Goal: Task Accomplishment & Management: Complete application form

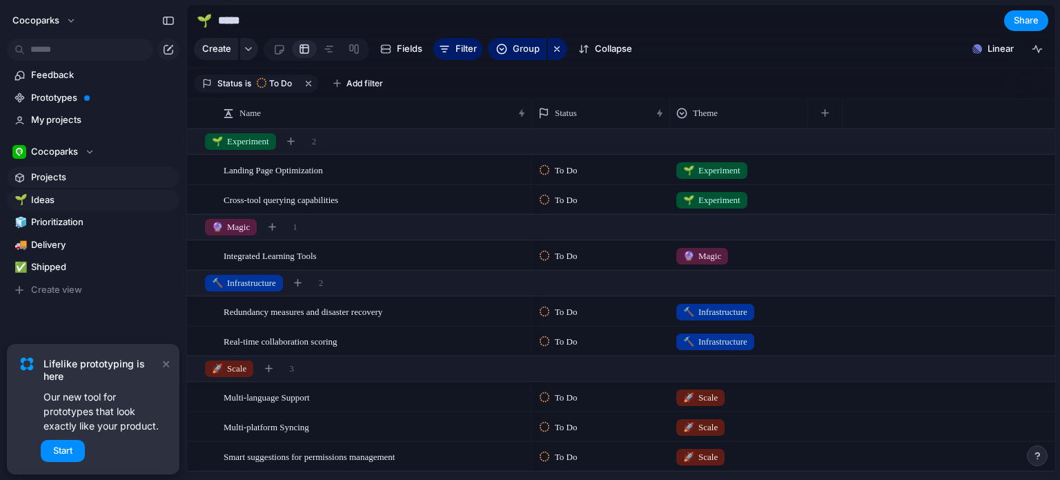
click at [54, 181] on span "Projects" at bounding box center [103, 177] width 144 height 14
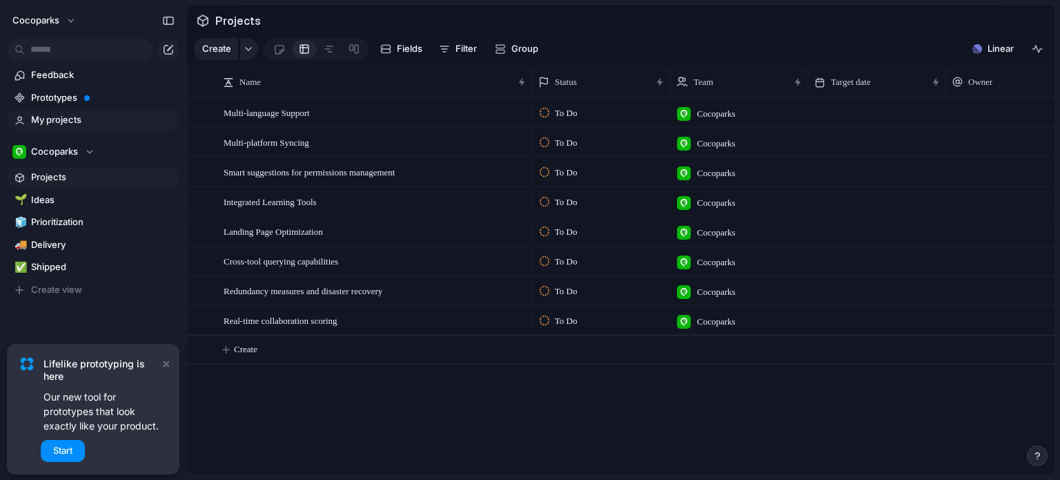
click at [69, 126] on span "My projects" at bounding box center [103, 120] width 144 height 14
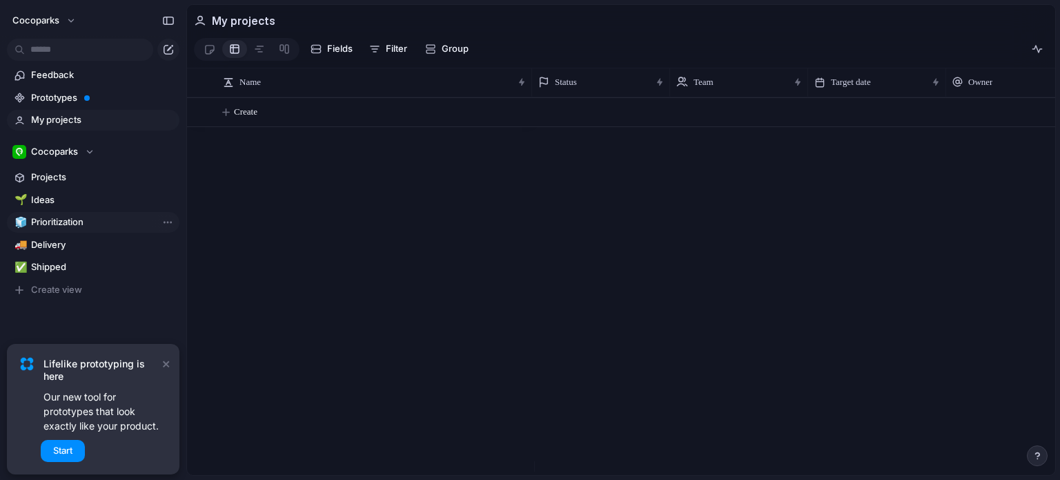
click at [72, 217] on span "Prioritization" at bounding box center [103, 222] width 144 height 14
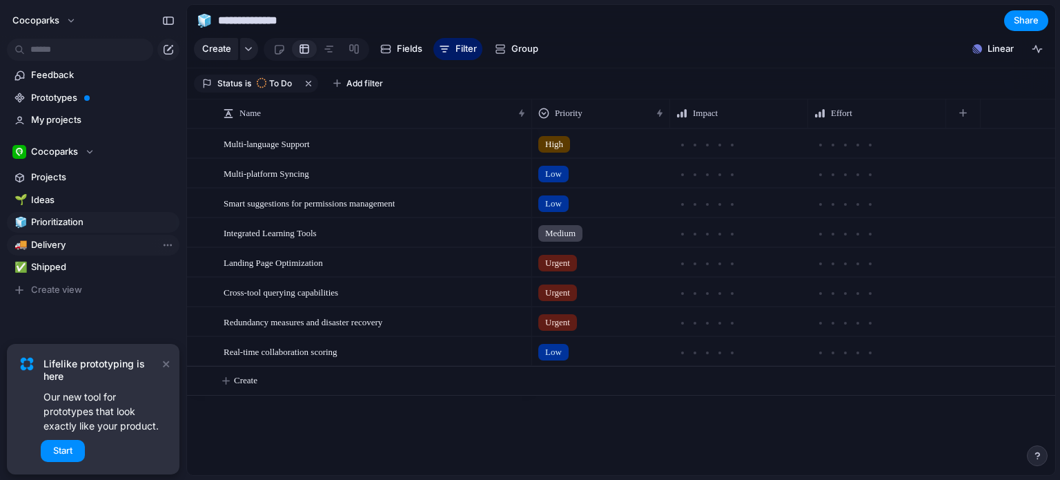
click at [43, 242] on span "Delivery" at bounding box center [103, 245] width 144 height 14
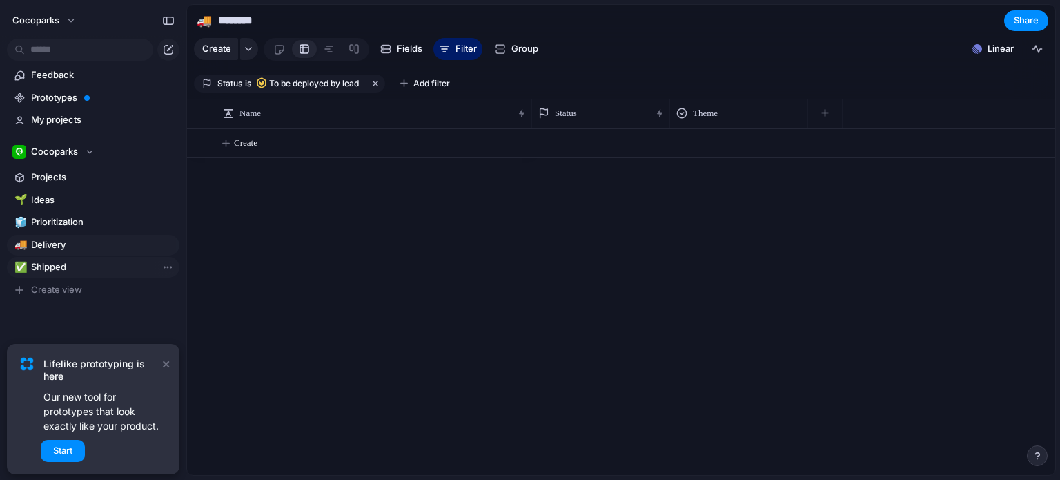
click at [55, 269] on span "Shipped" at bounding box center [103, 267] width 144 height 14
type input "*******"
click at [63, 66] on link "Feedback" at bounding box center [93, 75] width 173 height 21
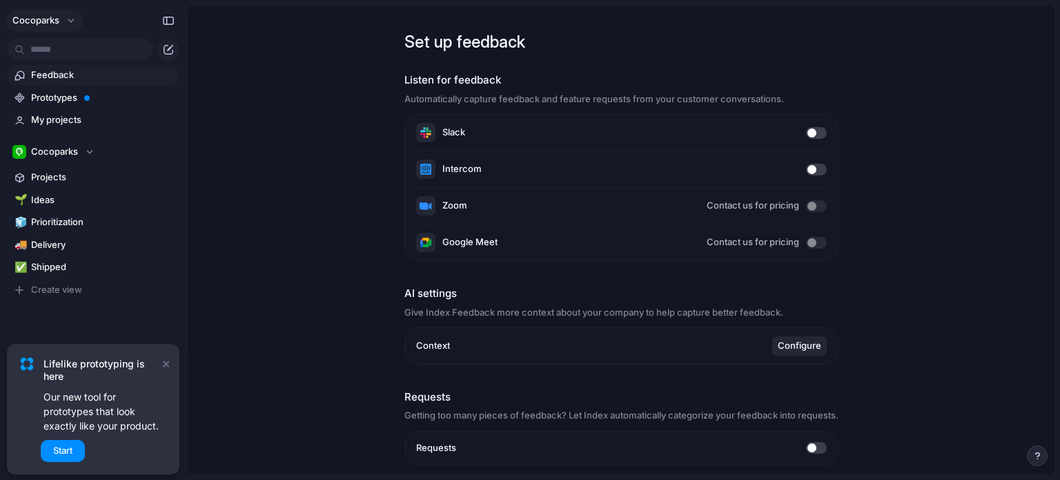
click at [70, 22] on button "Cocoparks" at bounding box center [44, 21] width 77 height 22
click at [809, 135] on div "Settings Invite members Change theme Sign out" at bounding box center [530, 240] width 1060 height 480
click at [817, 129] on span at bounding box center [816, 133] width 21 height 12
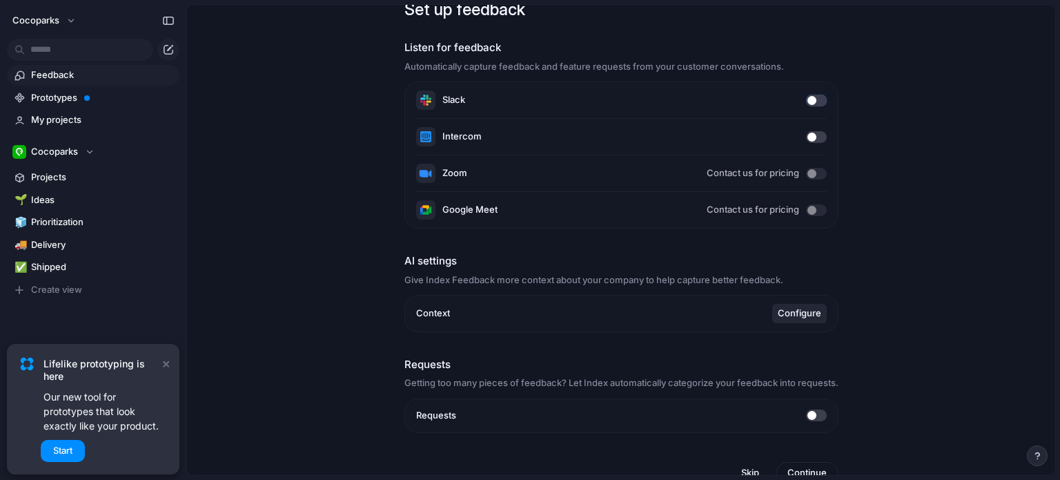
scroll to position [50, 0]
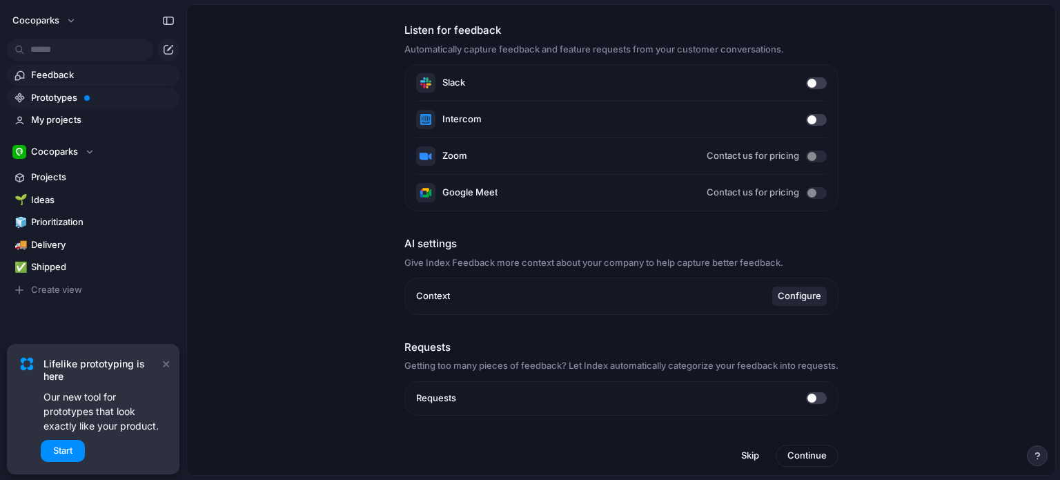
click at [52, 100] on span "Prototypes" at bounding box center [103, 98] width 144 height 14
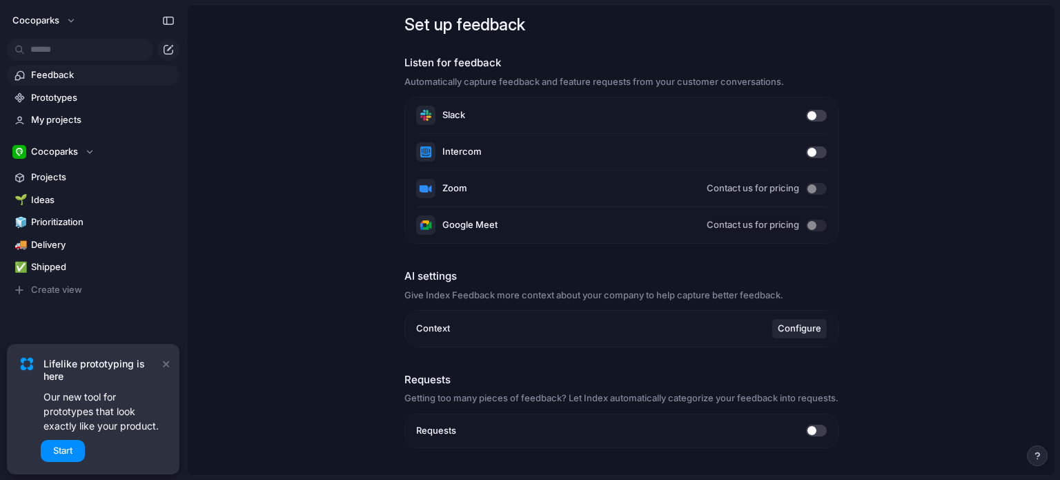
scroll to position [0, 0]
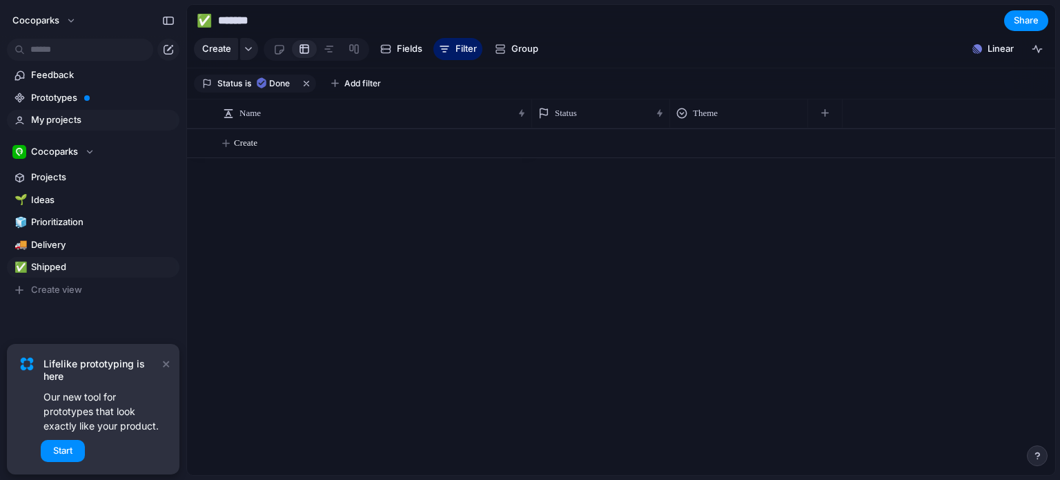
click at [113, 118] on span "My projects" at bounding box center [103, 120] width 144 height 14
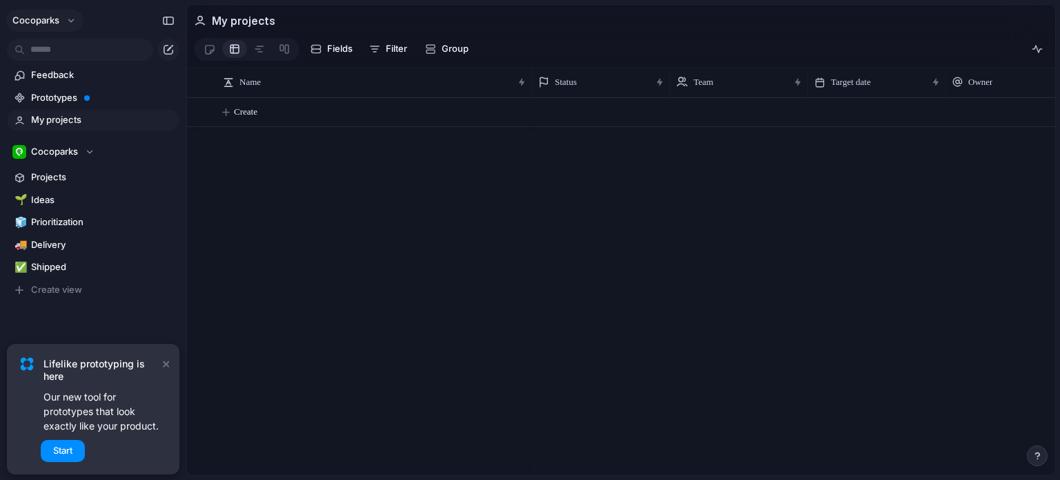
click at [71, 21] on button "Cocoparks" at bounding box center [44, 21] width 77 height 22
click at [83, 52] on li "Settings" at bounding box center [66, 52] width 113 height 22
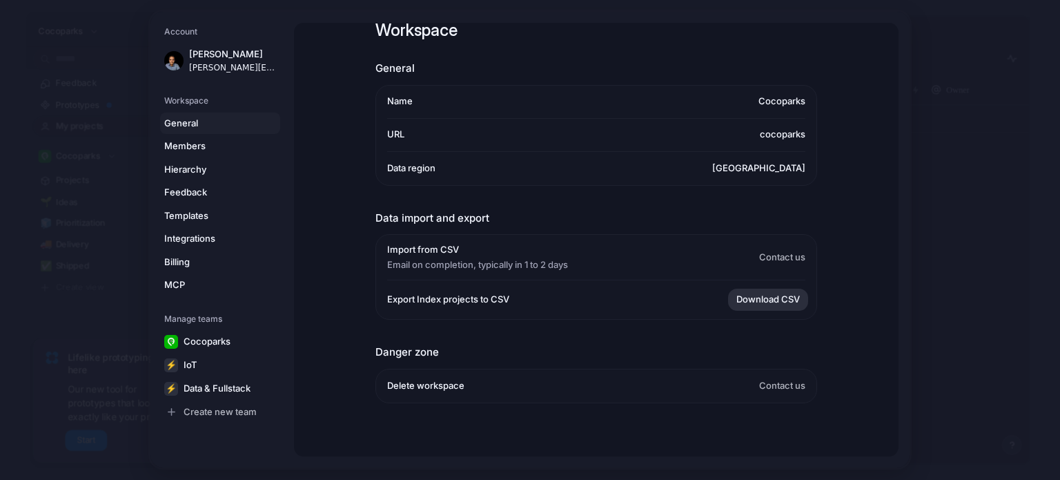
scroll to position [37, 0]
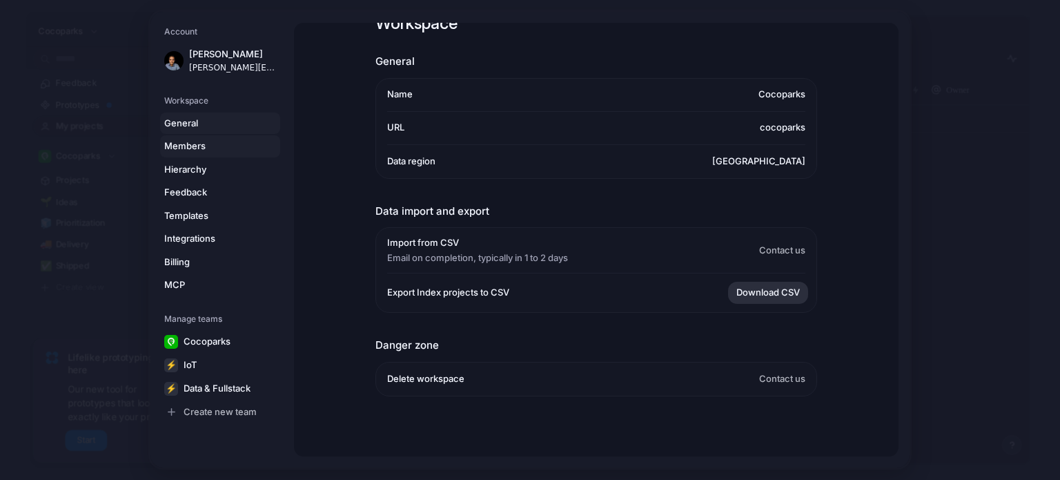
click at [197, 140] on span "Members" at bounding box center [208, 146] width 88 height 14
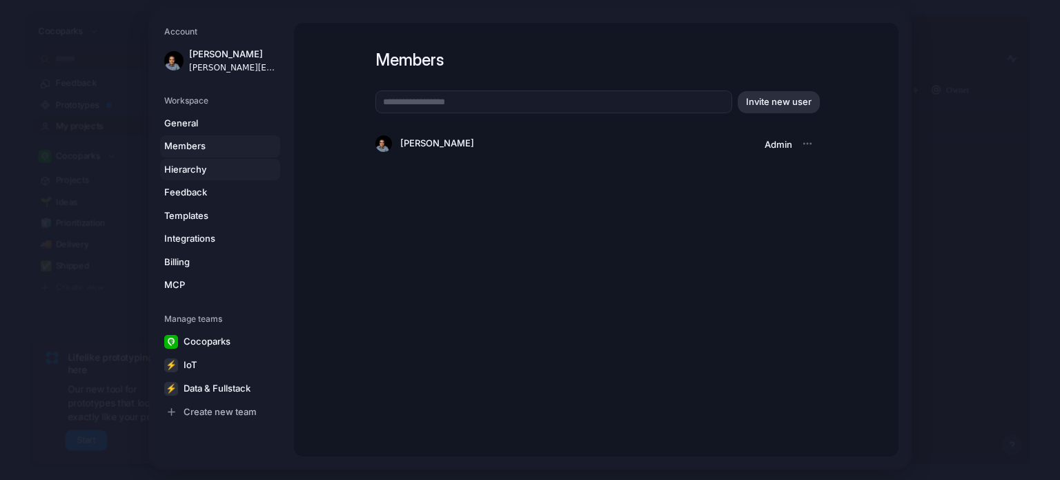
click at [200, 164] on span "Hierarchy" at bounding box center [208, 170] width 88 height 14
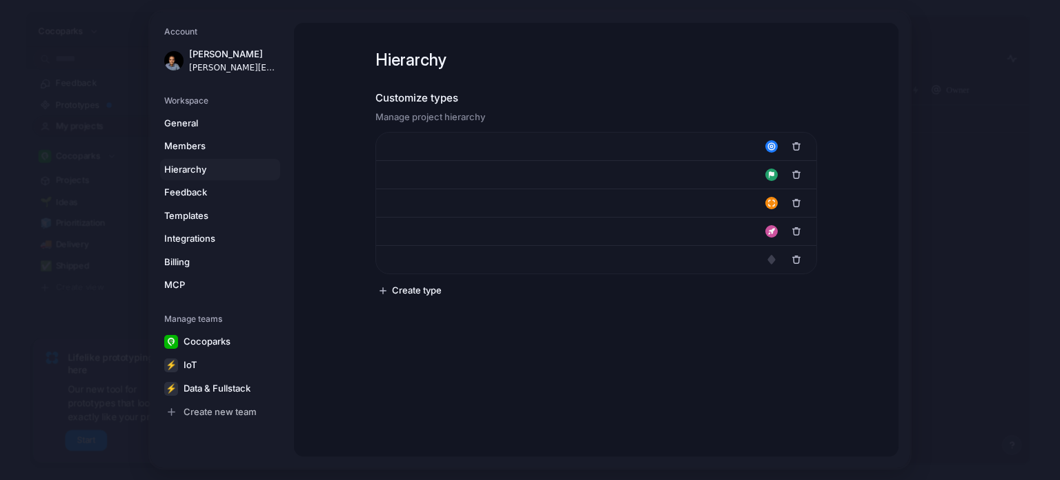
type input "****"
type input "*******"
type input "**********"
type input "******"
type input "*******"
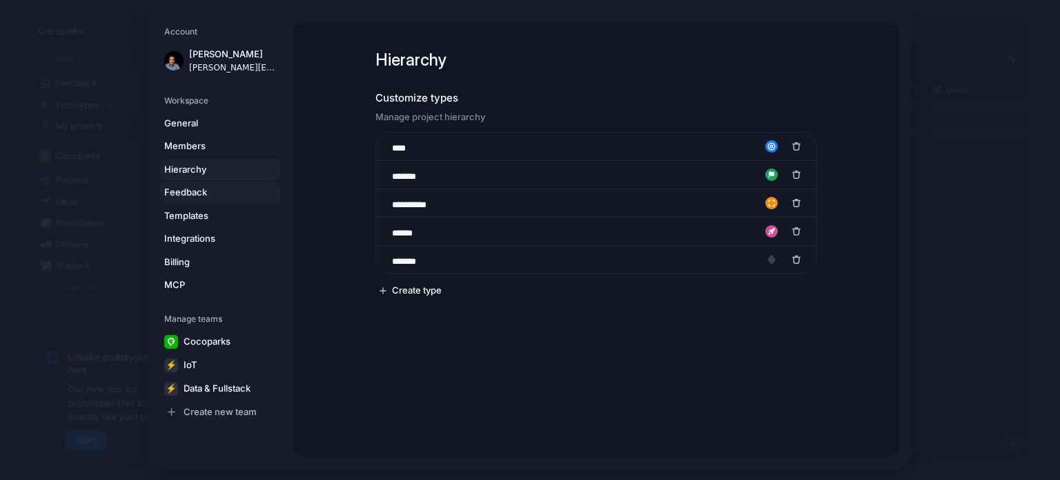
click at [204, 189] on span "Feedback" at bounding box center [208, 193] width 88 height 14
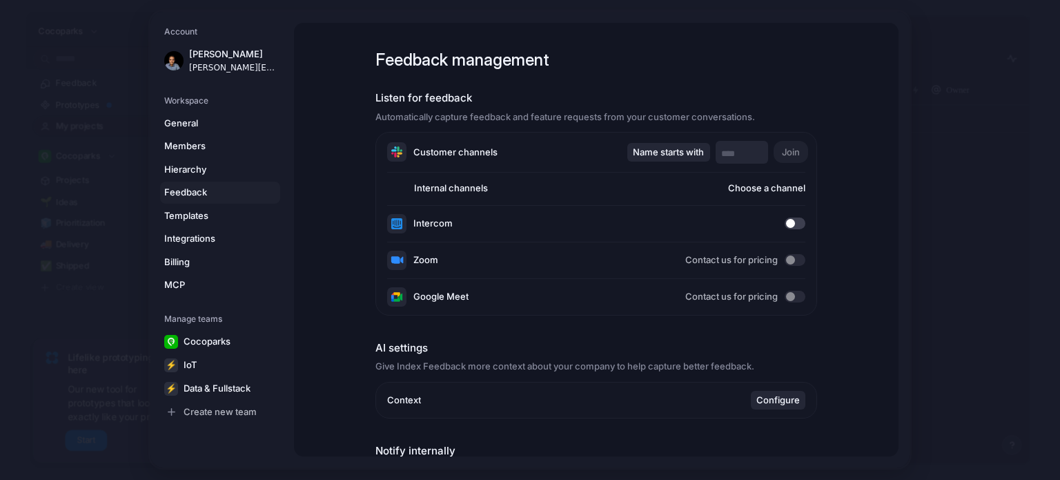
click at [738, 148] on input "text" at bounding box center [741, 154] width 41 height 14
click at [238, 221] on span "Templates" at bounding box center [208, 216] width 88 height 14
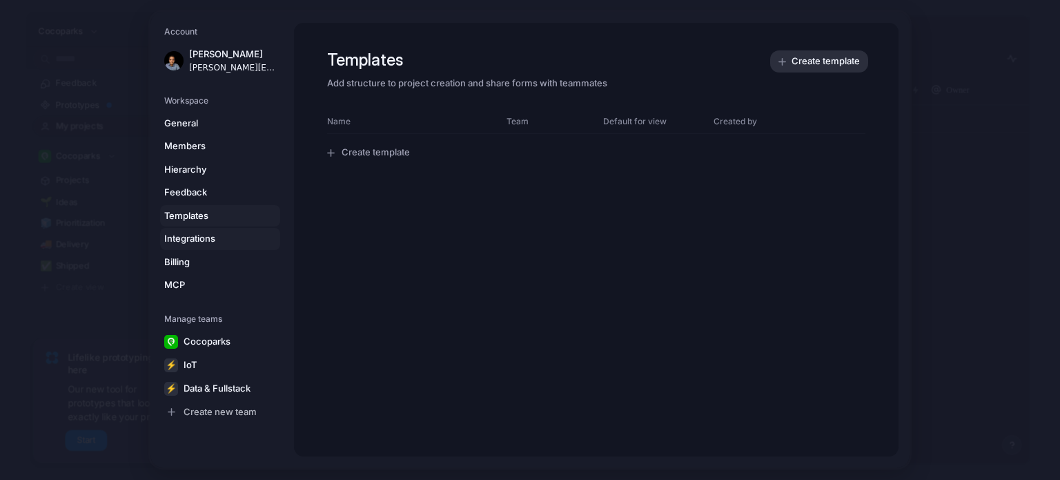
click at [229, 233] on span "Integrations" at bounding box center [208, 239] width 88 height 14
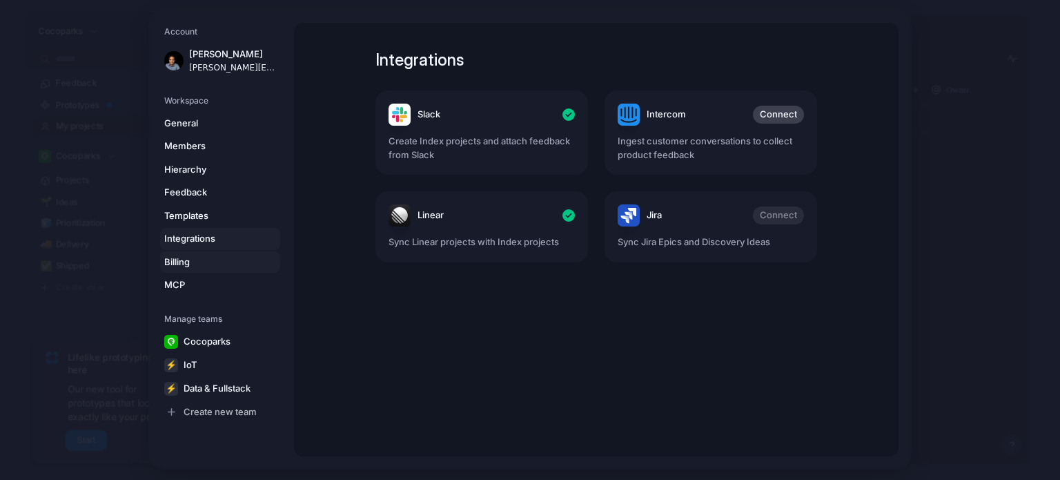
click at [235, 260] on span "Billing" at bounding box center [208, 262] width 88 height 14
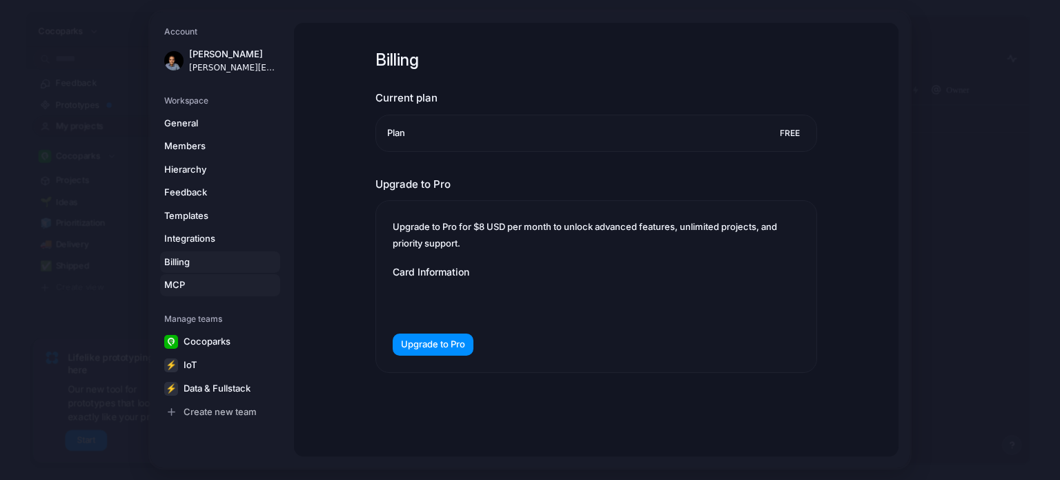
click at [230, 280] on span "MCP" at bounding box center [208, 285] width 88 height 14
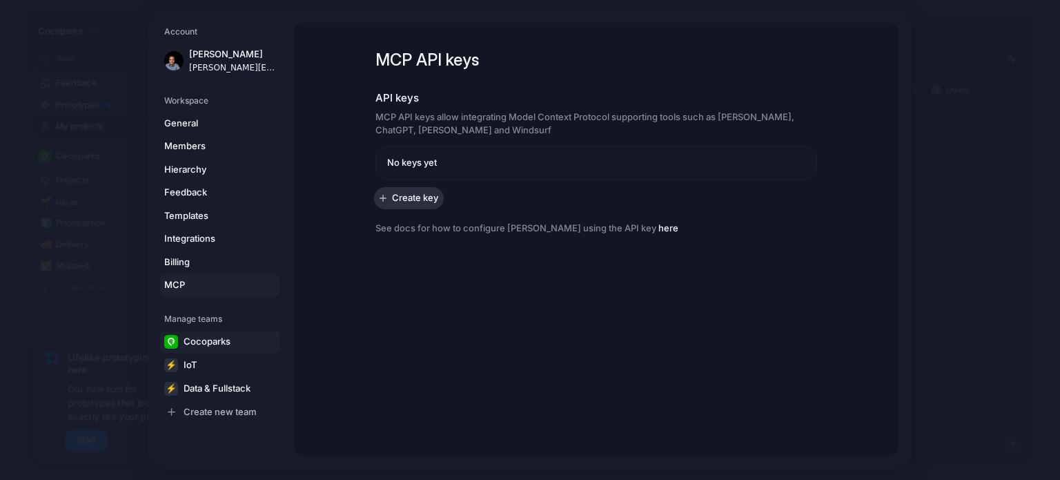
click at [205, 344] on span "Cocoparks" at bounding box center [207, 342] width 47 height 14
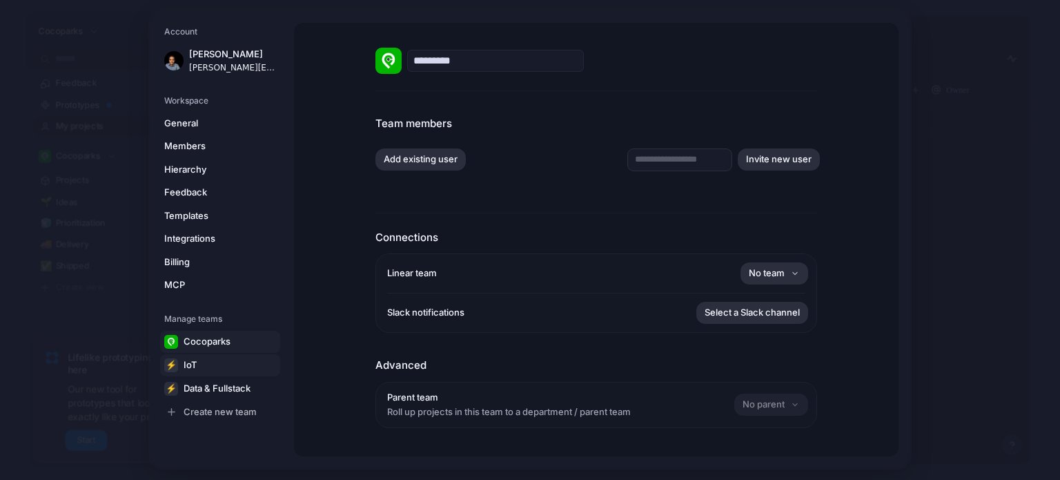
click at [196, 366] on span "IoT" at bounding box center [190, 365] width 13 height 14
click at [196, 380] on link "⚡ Data & Fullstack" at bounding box center [220, 389] width 120 height 22
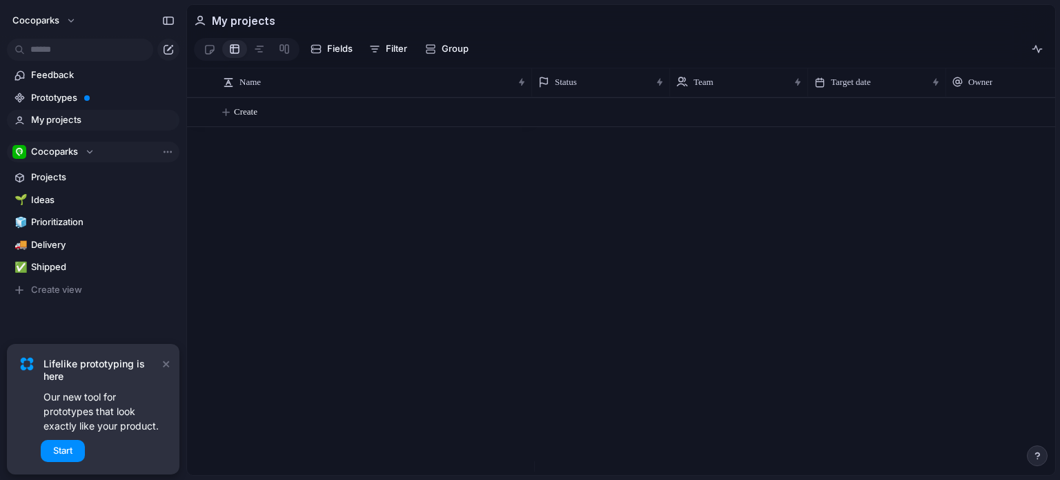
click at [73, 150] on span "Cocoparks" at bounding box center [54, 152] width 47 height 14
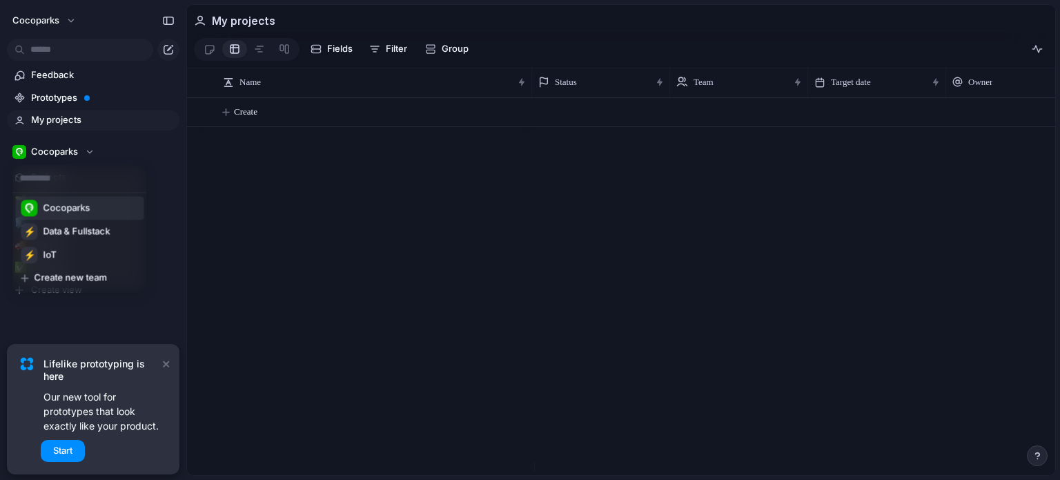
click at [83, 93] on div "Cocoparks ⚡ Data & Fullstack ⚡ IoT Create new team" at bounding box center [530, 240] width 1060 height 480
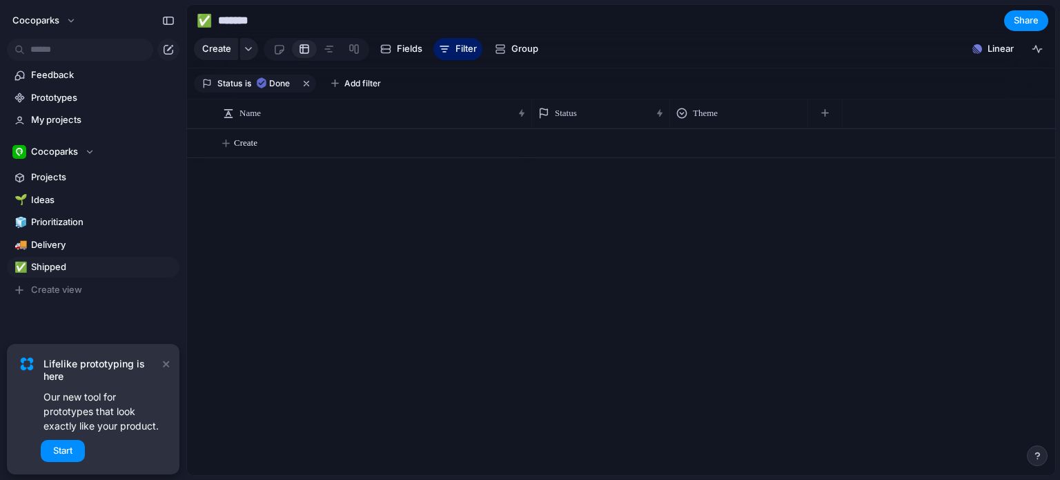
click at [81, 188] on section "Cocoparks Projects 🌱 Ideas 🧊 Prioritization 🚚 Delivery ✅ Shipped To pick up a d…" at bounding box center [93, 215] width 186 height 170
click at [88, 182] on span "Projects" at bounding box center [103, 177] width 144 height 14
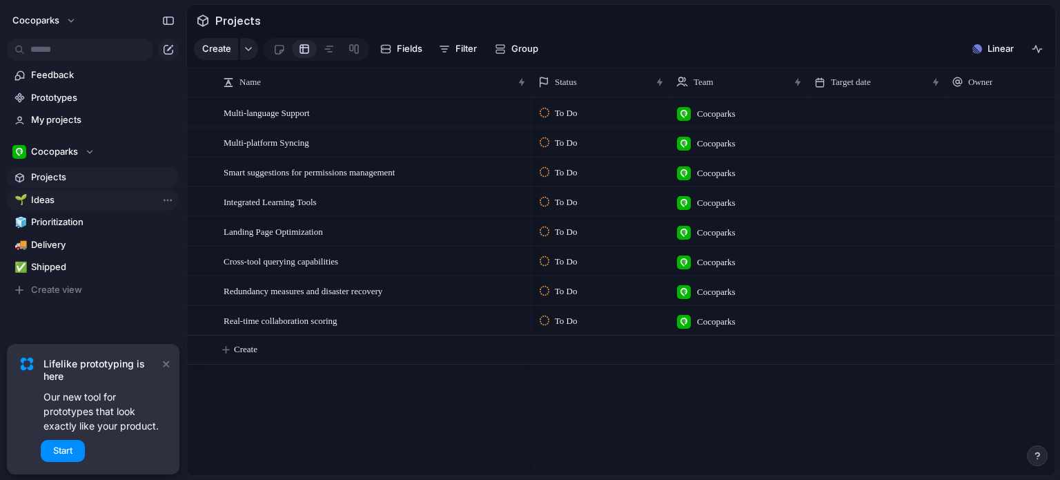
click at [83, 190] on link "🌱 Ideas" at bounding box center [93, 200] width 173 height 21
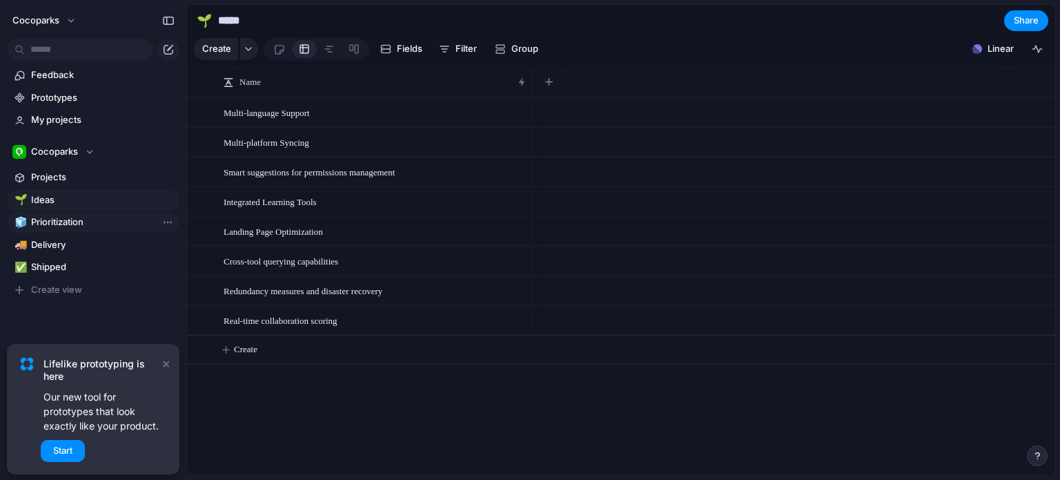
click at [72, 216] on span "Prioritization" at bounding box center [103, 222] width 144 height 14
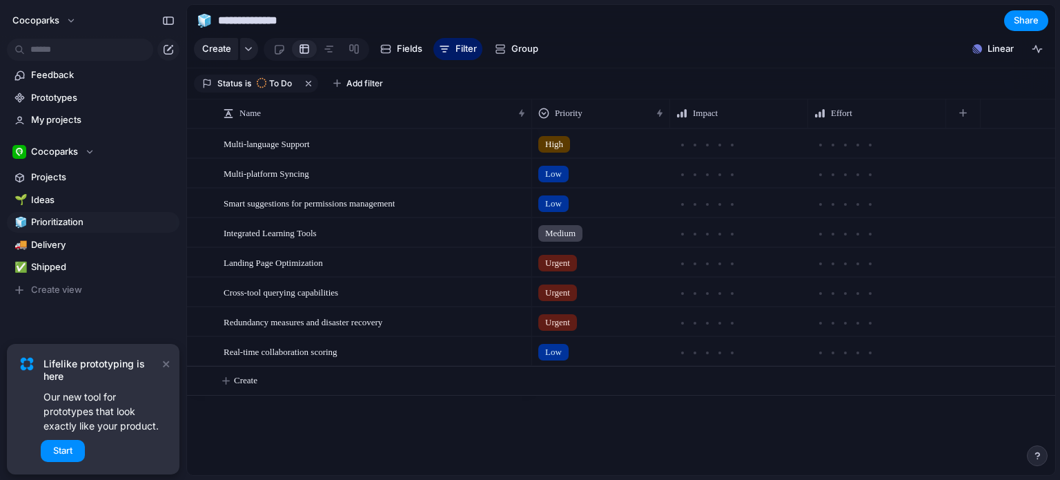
click at [81, 233] on div "🌱 Ideas 🧊 Prioritization 🚚 Delivery ✅ Shipped To pick up a draggable item, pres…" at bounding box center [93, 245] width 173 height 110
click at [72, 249] on span "Delivery" at bounding box center [103, 245] width 144 height 14
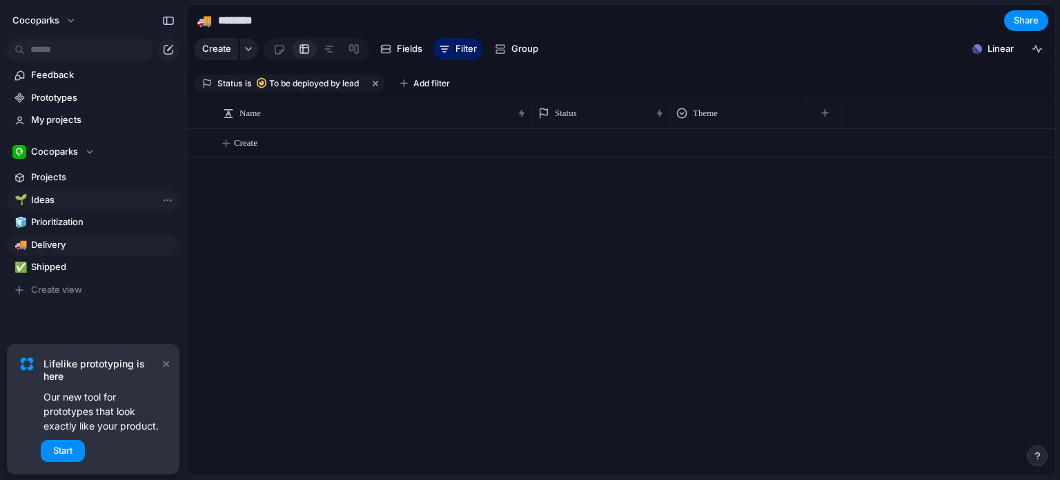
click at [81, 204] on span "Ideas" at bounding box center [103, 200] width 144 height 14
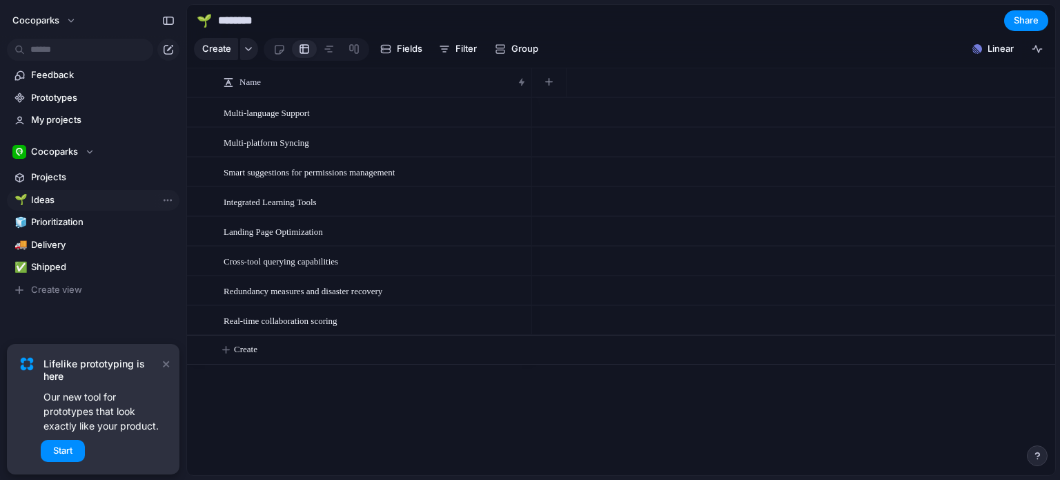
type input "*****"
click at [90, 185] on link "Projects" at bounding box center [93, 177] width 173 height 21
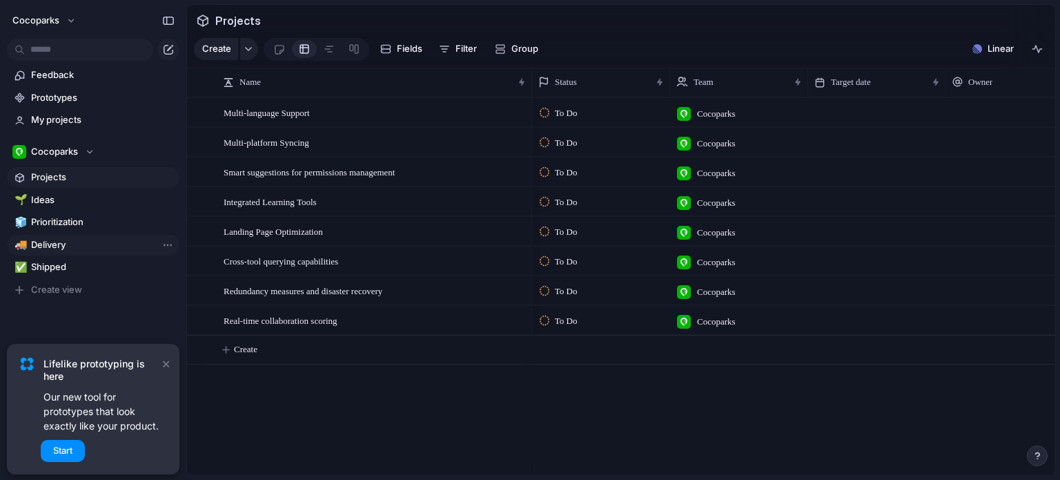
click at [74, 246] on span "Delivery" at bounding box center [103, 245] width 144 height 14
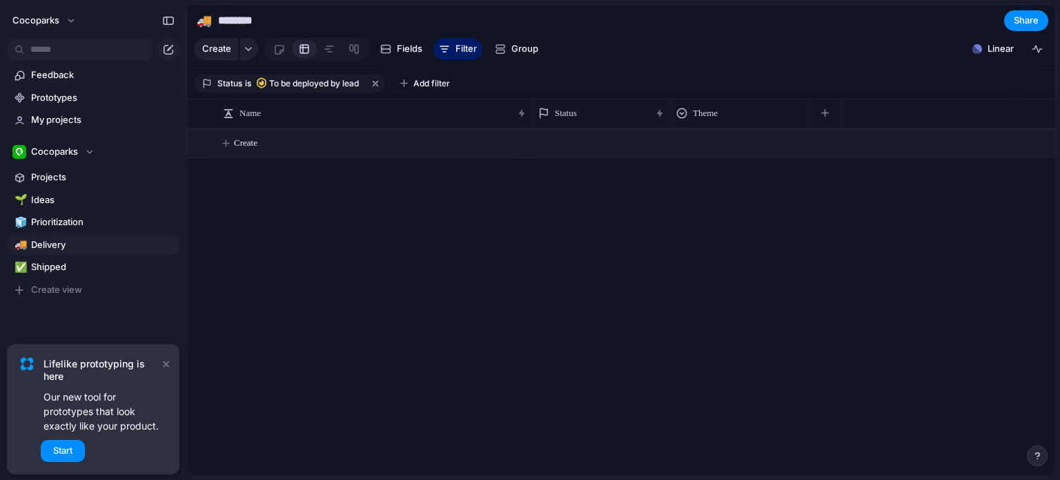
click at [227, 148] on button "Create" at bounding box center [639, 143] width 876 height 28
click at [375, 91] on button "button" at bounding box center [376, 84] width 18 height 18
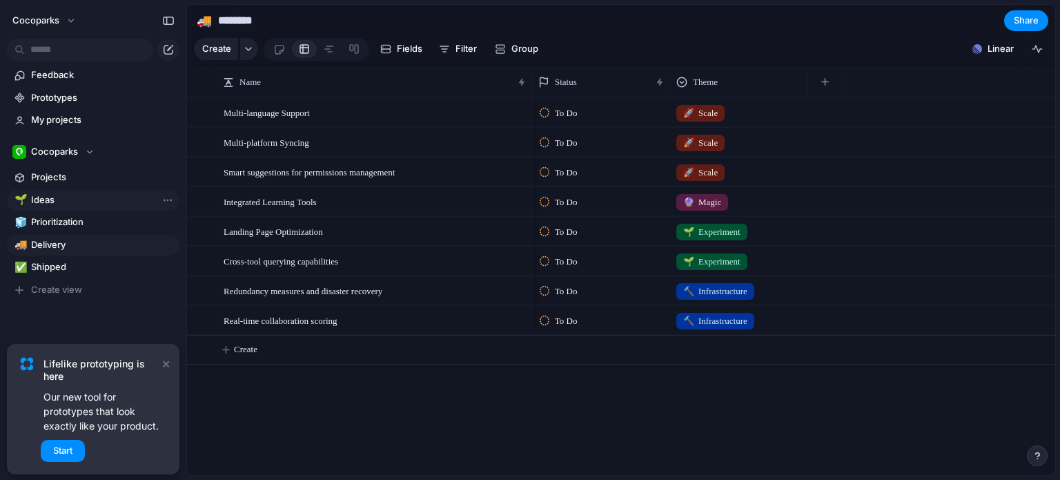
click at [24, 193] on div "🌱" at bounding box center [19, 200] width 10 height 16
click at [45, 181] on div at bounding box center [530, 240] width 1060 height 480
click at [57, 172] on span "Projects" at bounding box center [103, 177] width 144 height 14
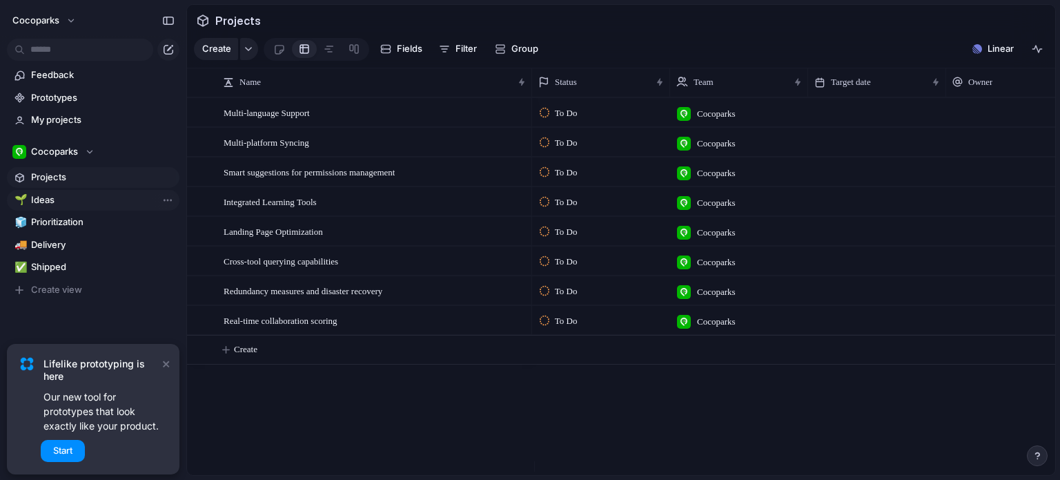
click at [65, 202] on span "Ideas" at bounding box center [103, 200] width 144 height 14
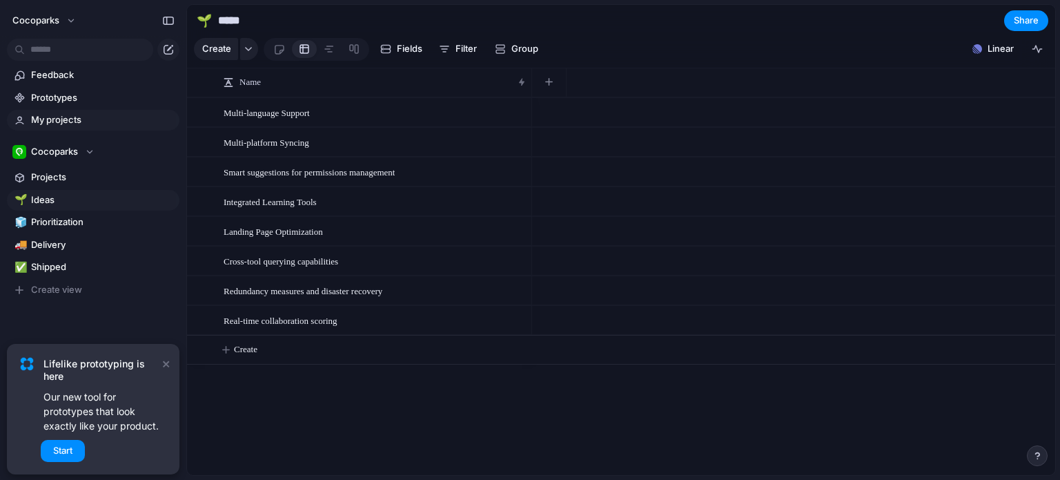
click at [97, 117] on span "My projects" at bounding box center [103, 120] width 144 height 14
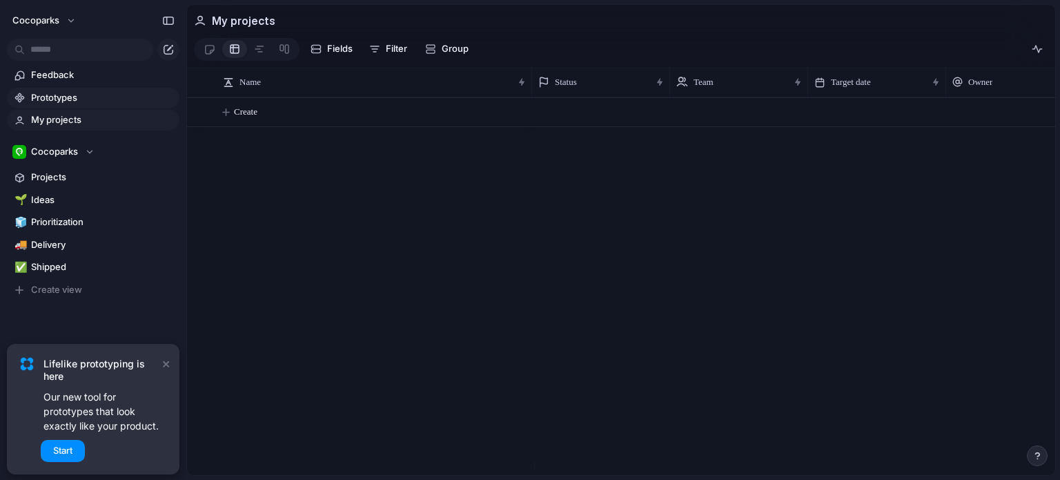
click at [107, 96] on span "Prototypes" at bounding box center [103, 98] width 144 height 14
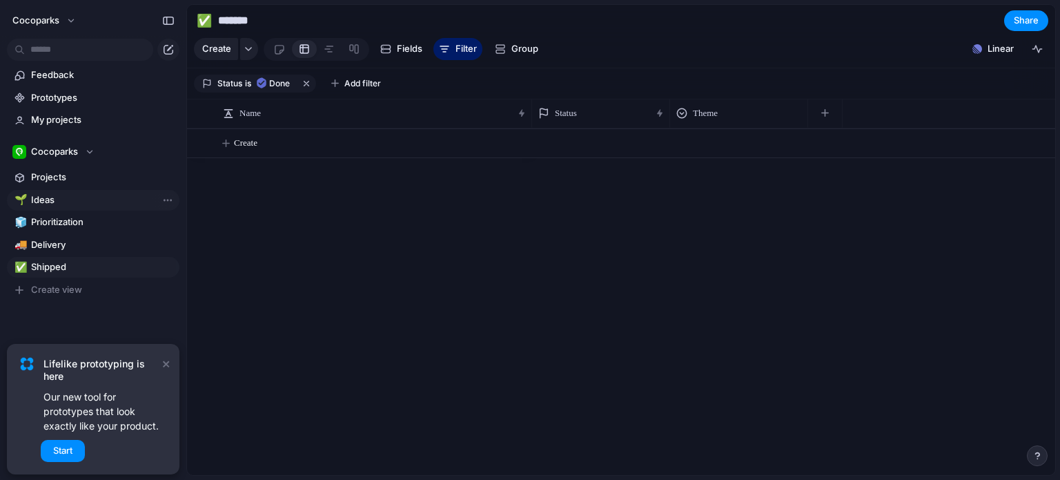
click at [79, 202] on span "Ideas" at bounding box center [103, 200] width 144 height 14
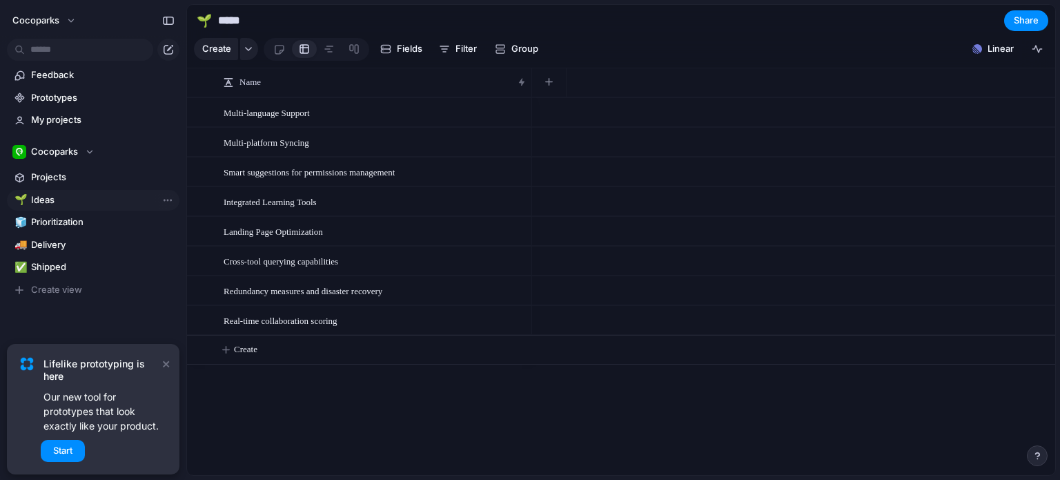
type input "*****"
click at [203, 93] on div at bounding box center [200, 82] width 26 height 29
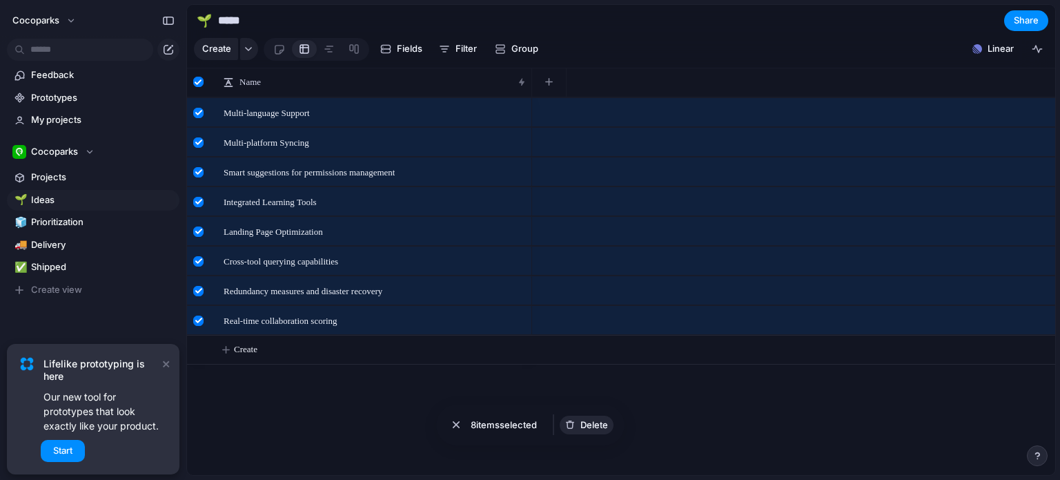
click at [584, 422] on span "Delete" at bounding box center [594, 425] width 28 height 14
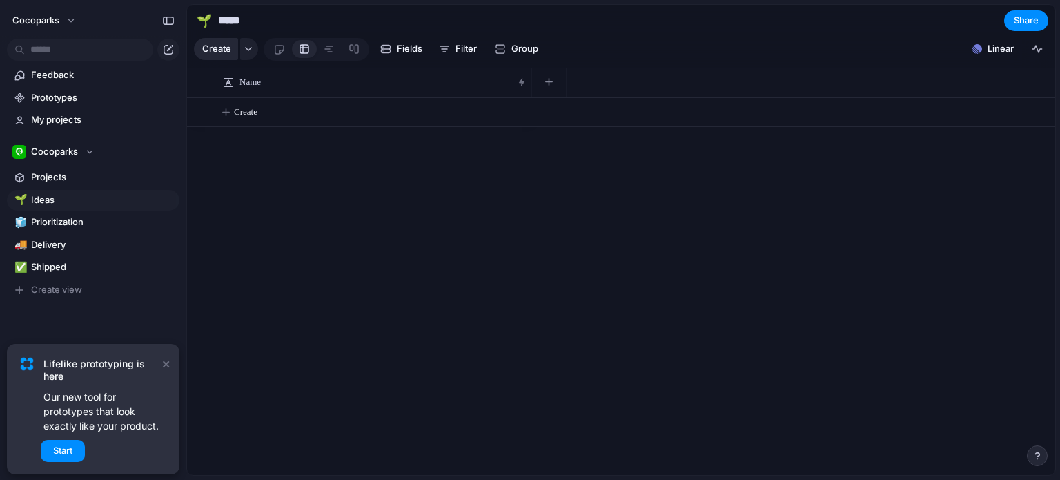
click at [227, 49] on span "Create" at bounding box center [216, 49] width 29 height 14
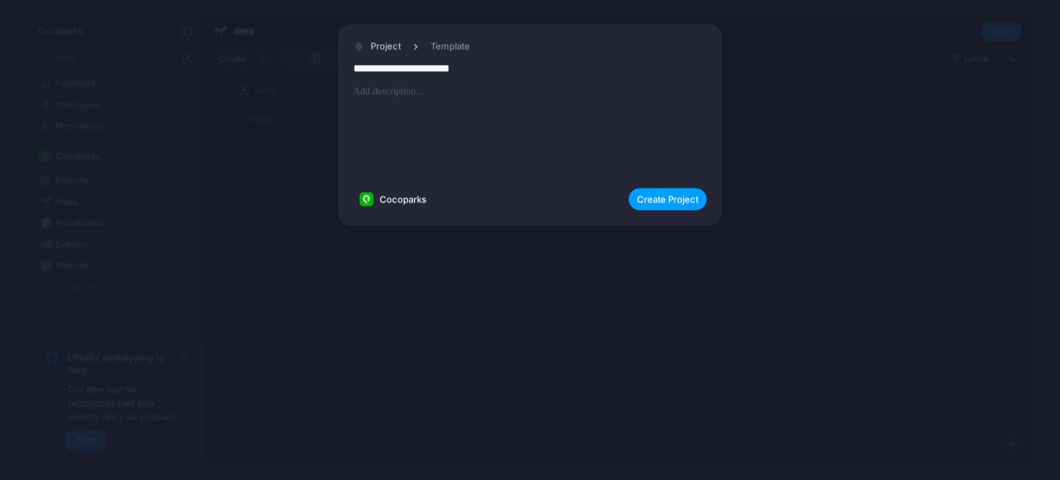
type input "**********"
click at [660, 198] on span "Create Project" at bounding box center [667, 200] width 61 height 14
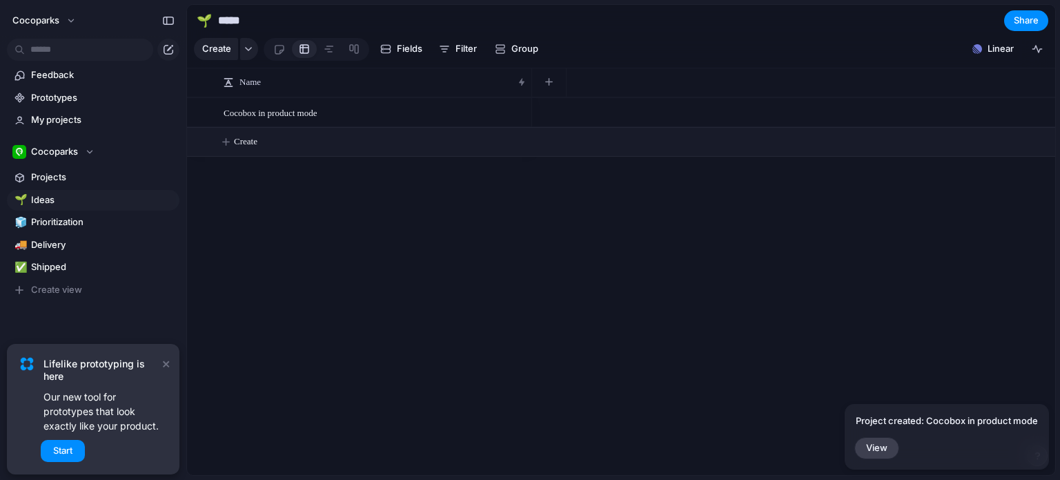
click at [252, 148] on span "Create" at bounding box center [245, 142] width 23 height 14
click at [252, 155] on textarea at bounding box center [373, 154] width 298 height 17
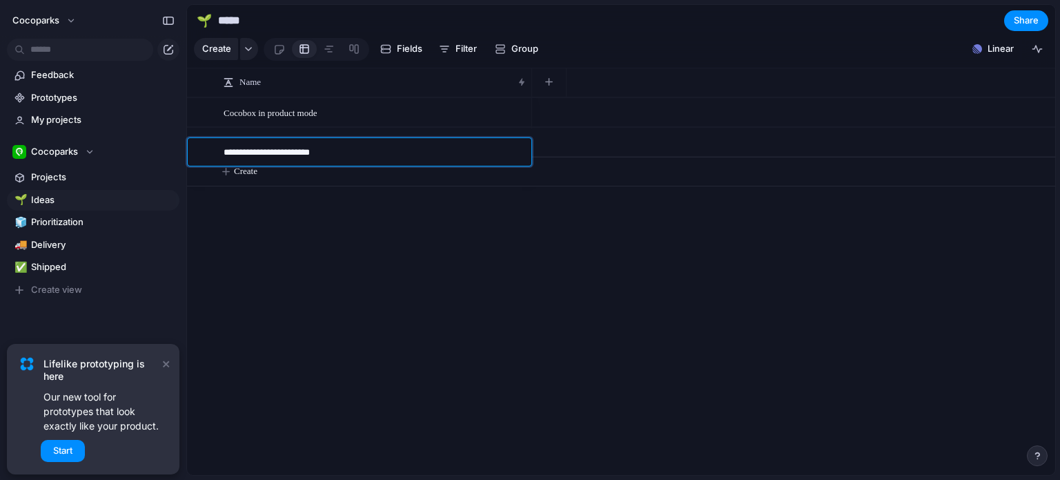
type textarea "**********"
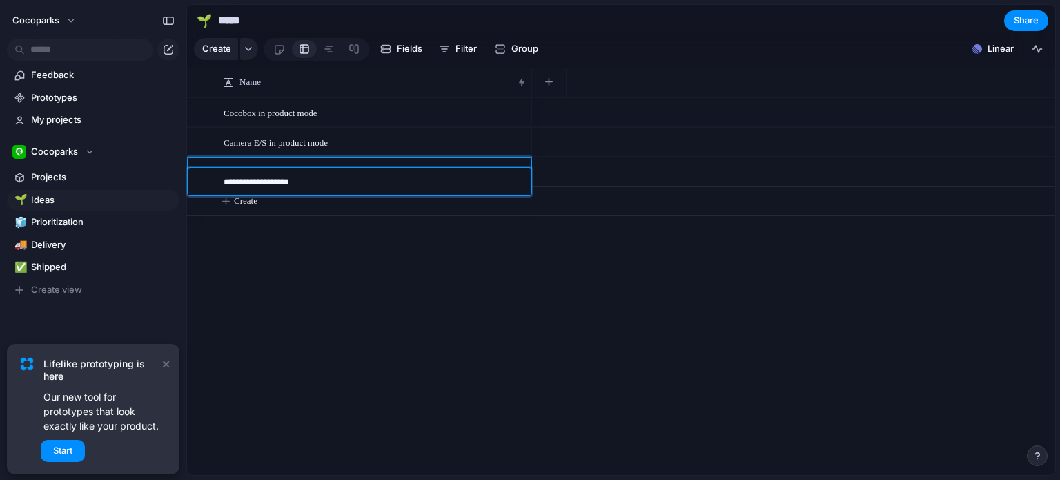
type textarea "**********"
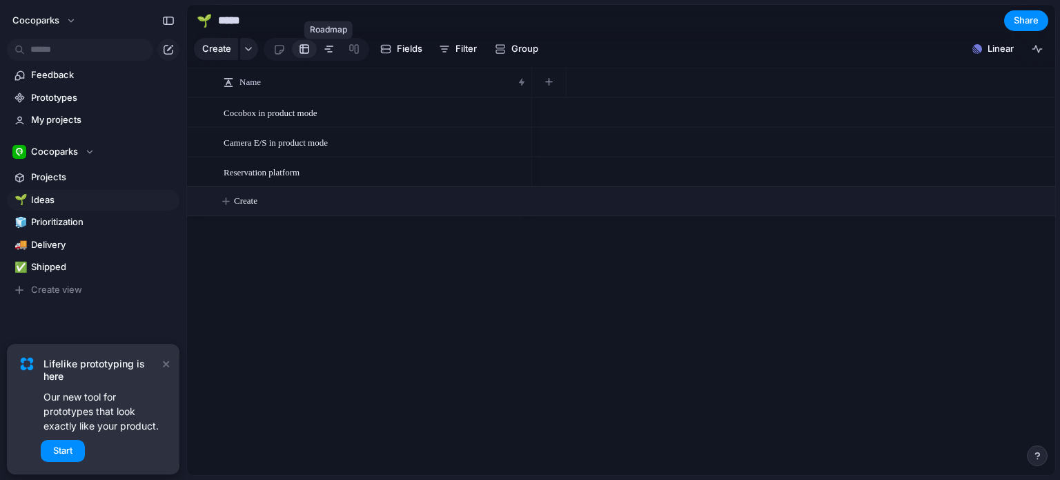
click at [324, 55] on div at bounding box center [329, 49] width 11 height 22
click at [304, 56] on div at bounding box center [304, 49] width 11 height 22
click at [362, 55] on link at bounding box center [354, 49] width 25 height 22
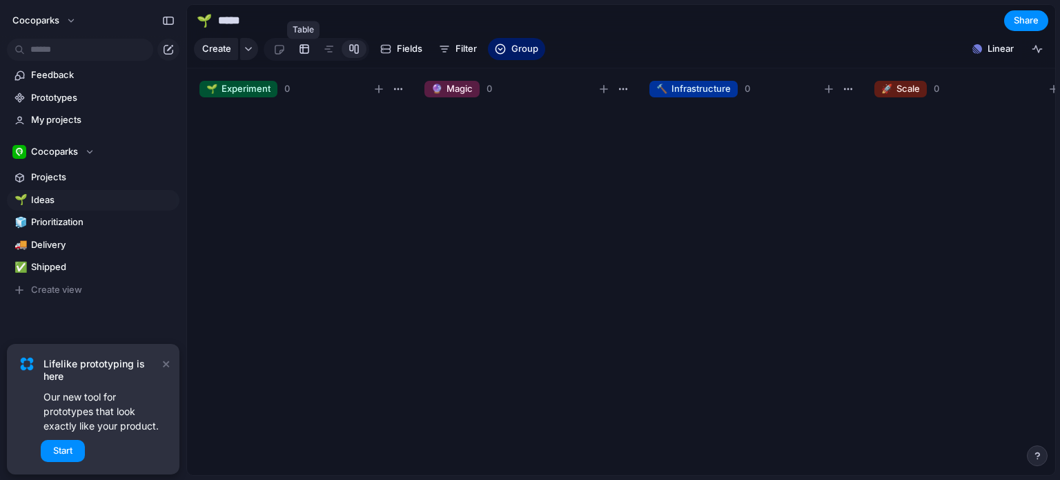
click at [299, 55] on div at bounding box center [304, 49] width 11 height 22
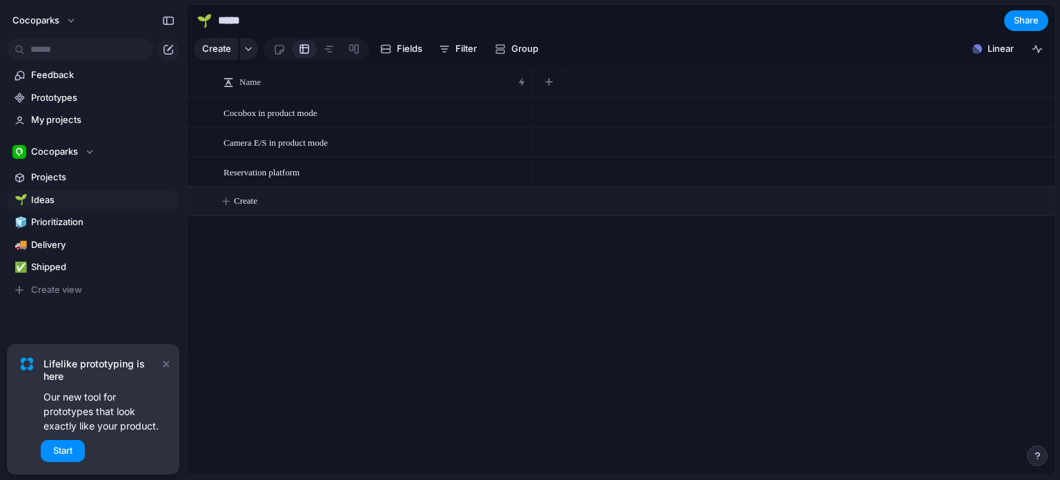
click at [282, 206] on button "Create" at bounding box center [639, 201] width 876 height 28
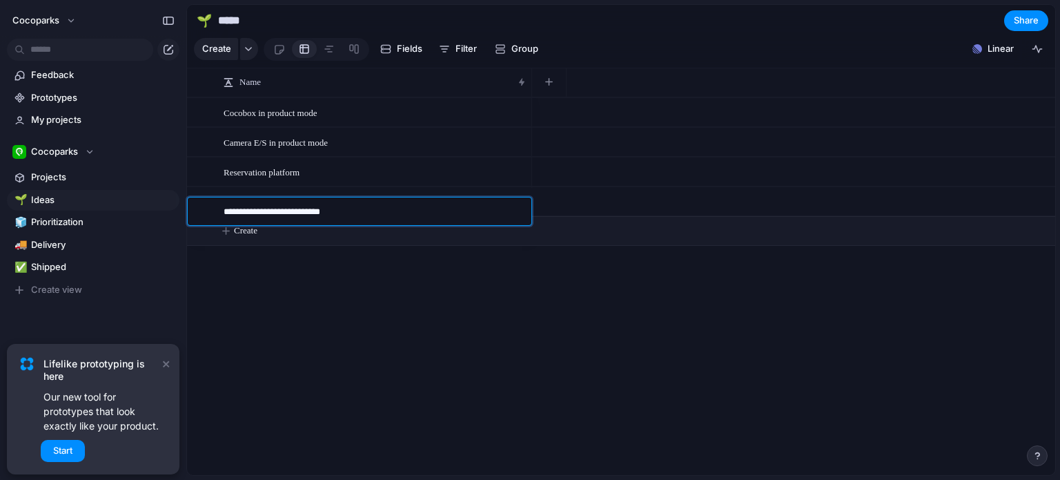
type textarea "**********"
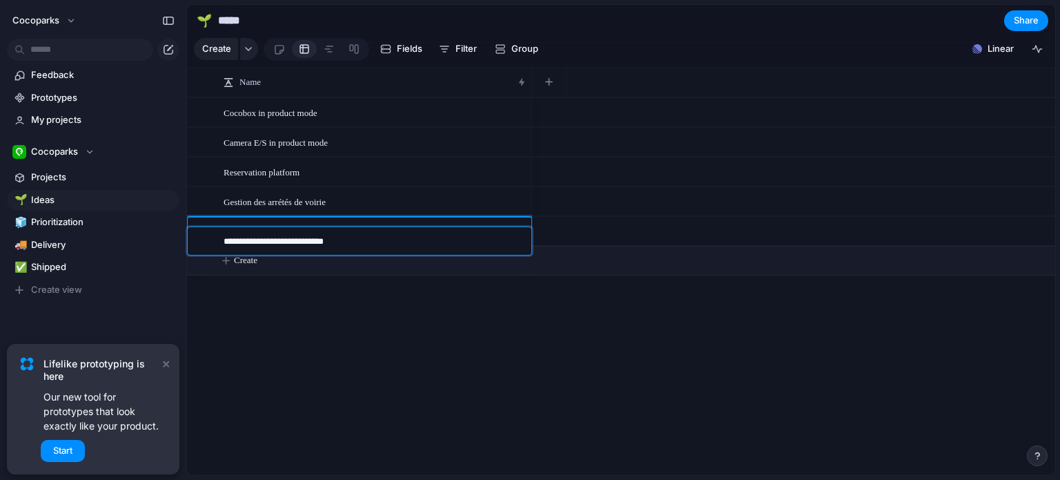
type textarea "**********"
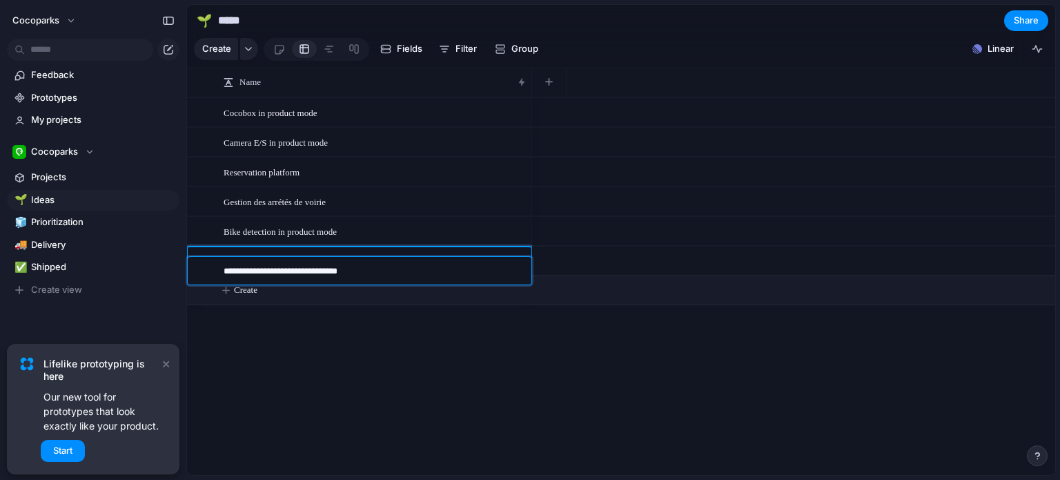
type textarea "**********"
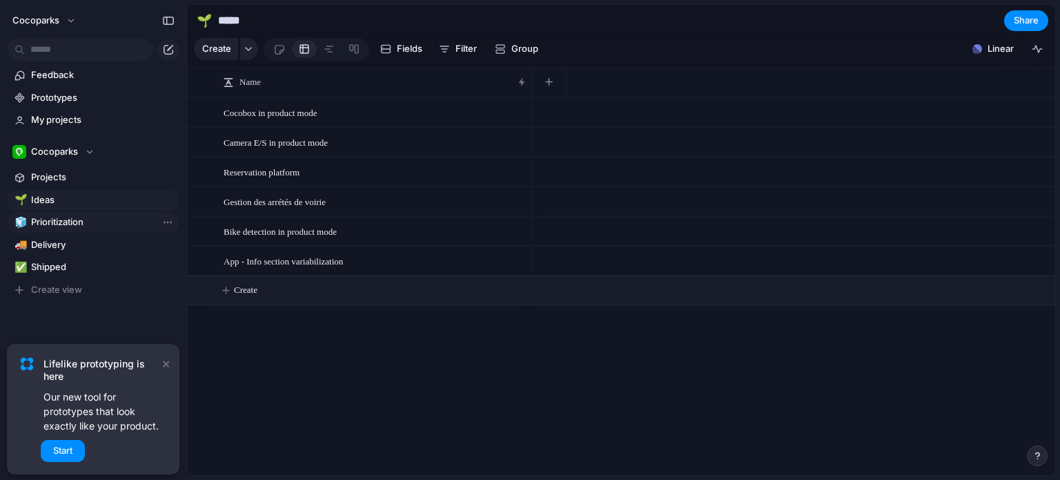
click at [61, 219] on span "Prioritization" at bounding box center [103, 222] width 144 height 14
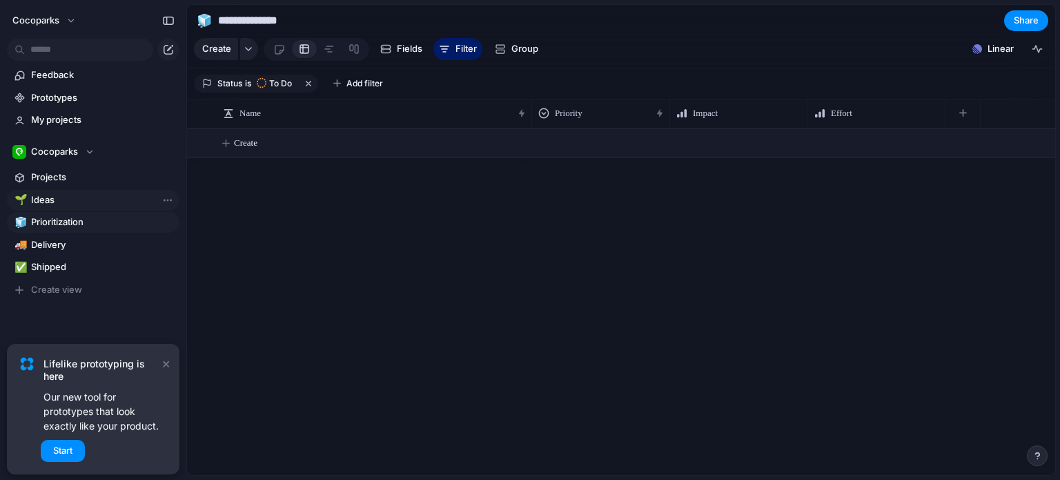
click at [80, 195] on span "Ideas" at bounding box center [103, 200] width 144 height 14
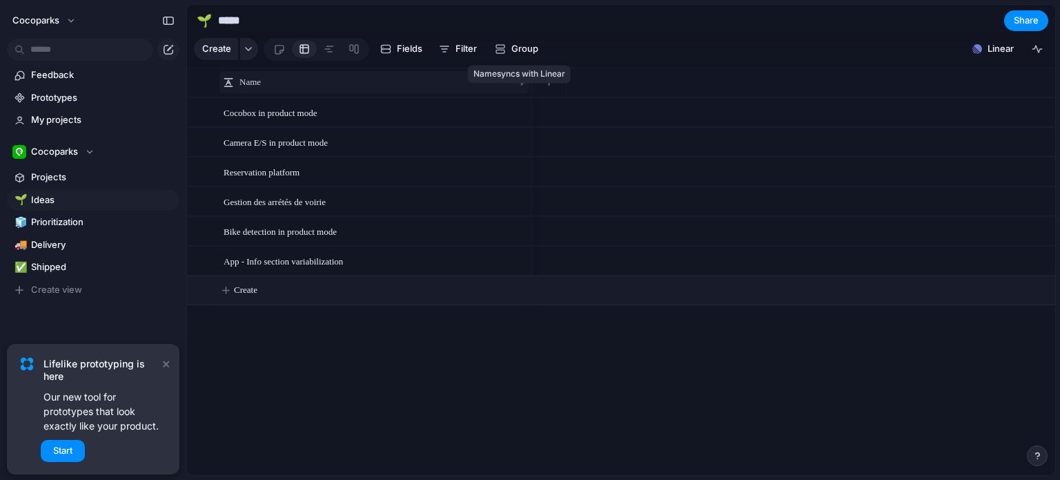
click at [520, 88] on div at bounding box center [521, 82] width 7 height 11
click at [487, 361] on div "Sort ascending Sort descending" at bounding box center [530, 240] width 1060 height 480
click at [522, 90] on div "Name" at bounding box center [373, 82] width 309 height 22
click at [266, 127] on span "Sort ascending" at bounding box center [278, 123] width 64 height 14
click at [1008, 56] on span "Linear" at bounding box center [1001, 49] width 26 height 14
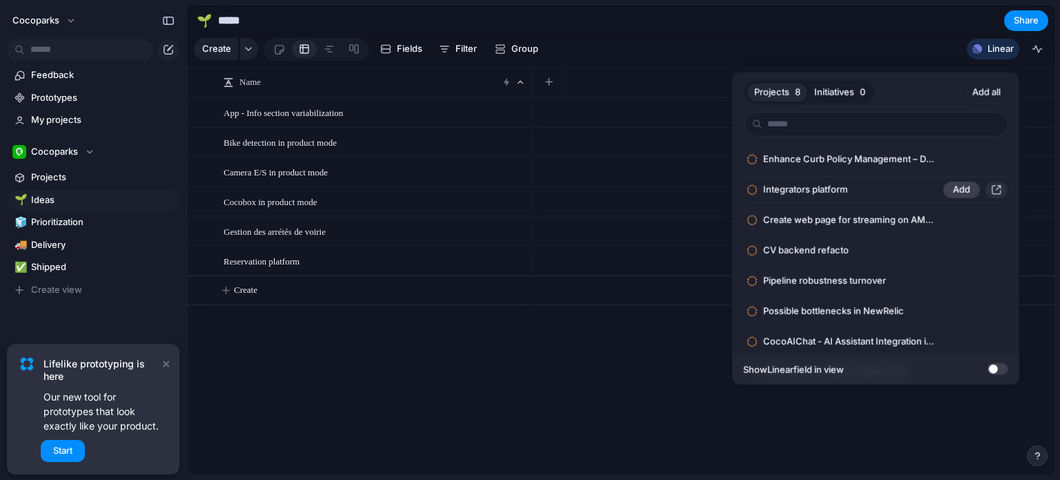
click at [953, 188] on span "Add" at bounding box center [961, 190] width 17 height 14
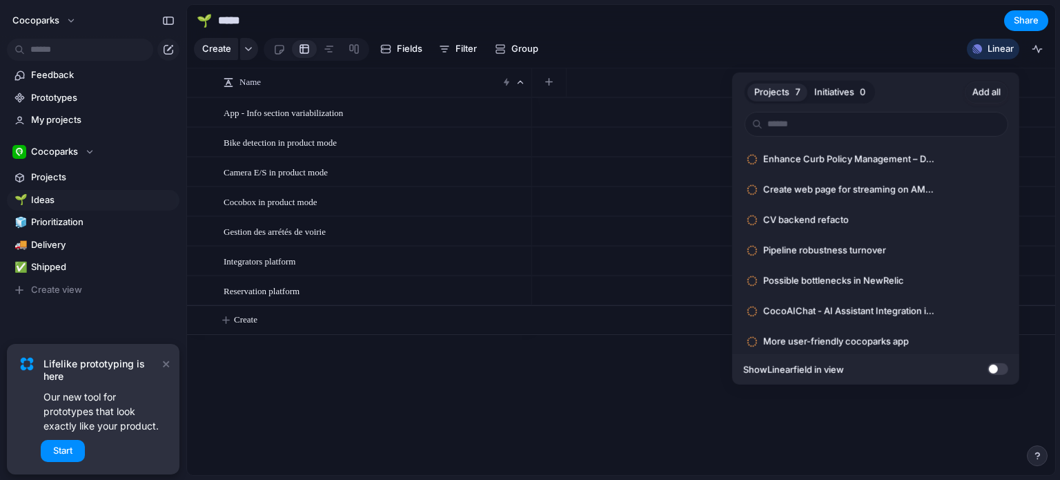
click at [1035, 59] on div "Projects 7 Initiatives 0 Add all Enhance Curb Policy Management – Detail View &…" at bounding box center [530, 240] width 1060 height 480
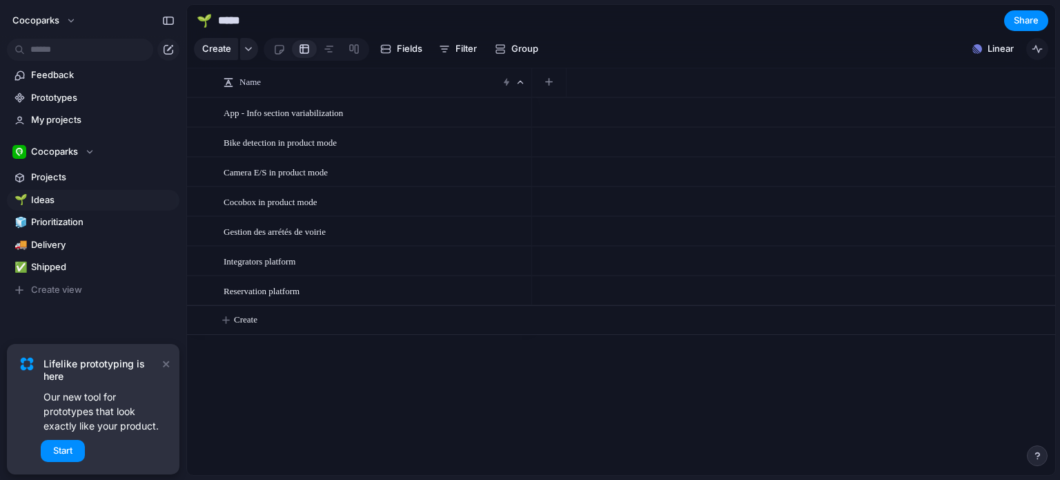
click at [1038, 55] on div "button" at bounding box center [1037, 48] width 11 height 11
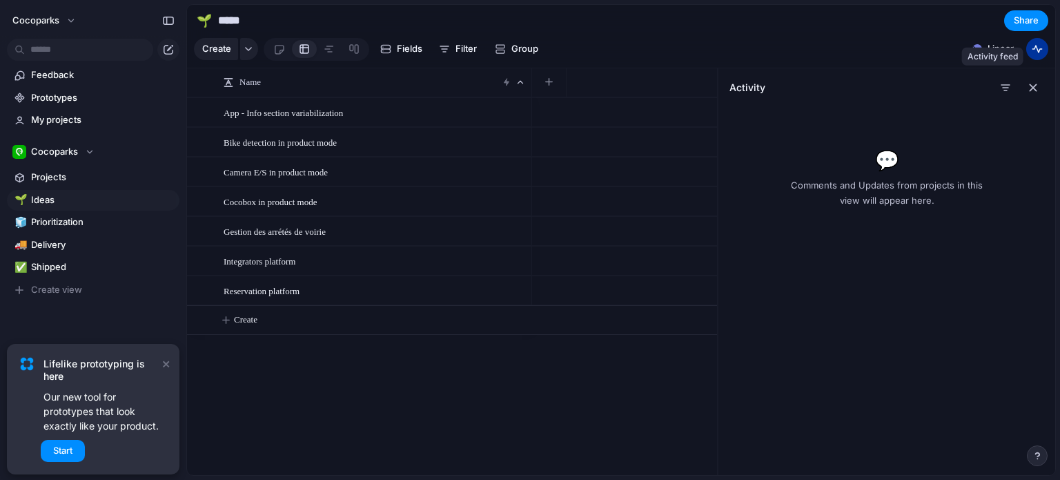
click at [1038, 55] on div "button" at bounding box center [1037, 48] width 11 height 11
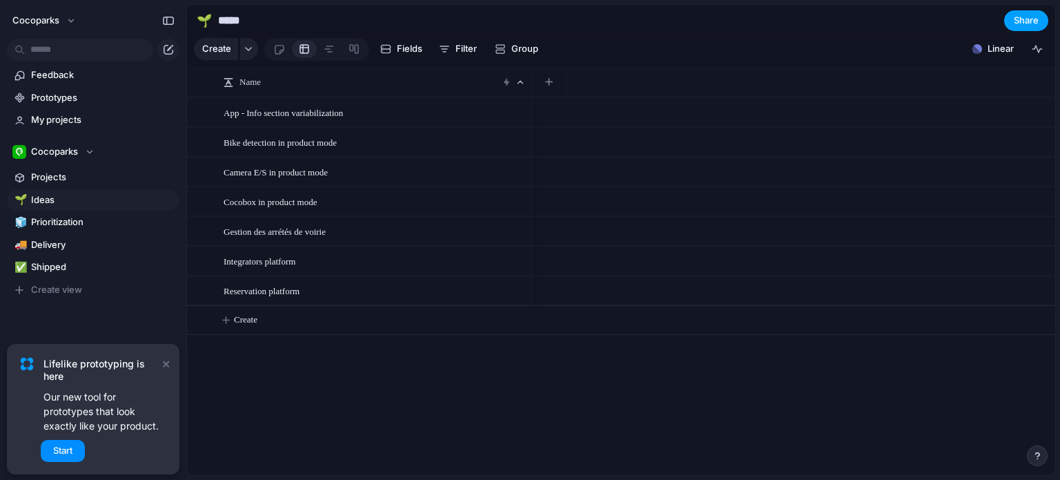
click at [1028, 26] on span "Share" at bounding box center [1026, 21] width 25 height 14
click at [79, 213] on div "Share ' Ideas ' Anyone at Cocoparks Full access Public users with the link No a…" at bounding box center [530, 240] width 1060 height 480
click at [74, 223] on span "Prioritization" at bounding box center [103, 222] width 144 height 14
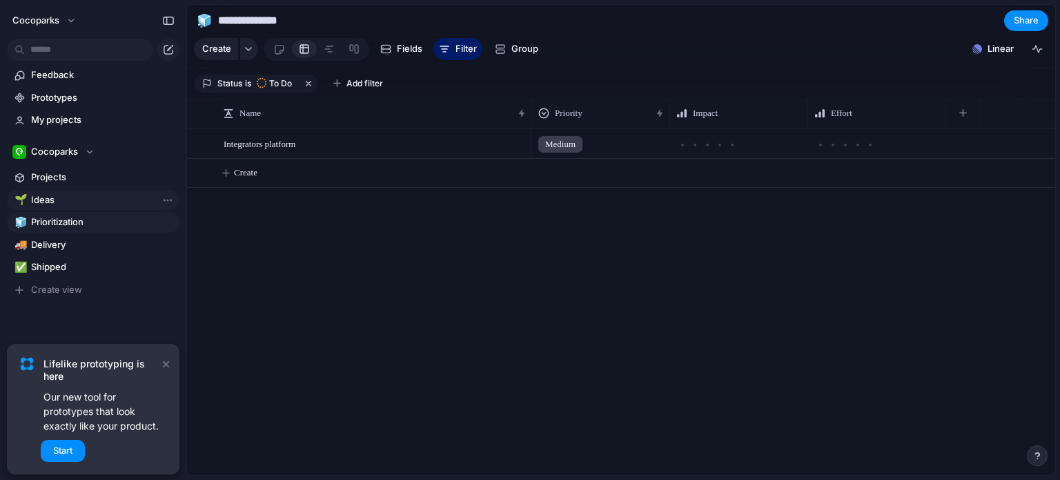
click at [80, 205] on span "Ideas" at bounding box center [103, 200] width 144 height 14
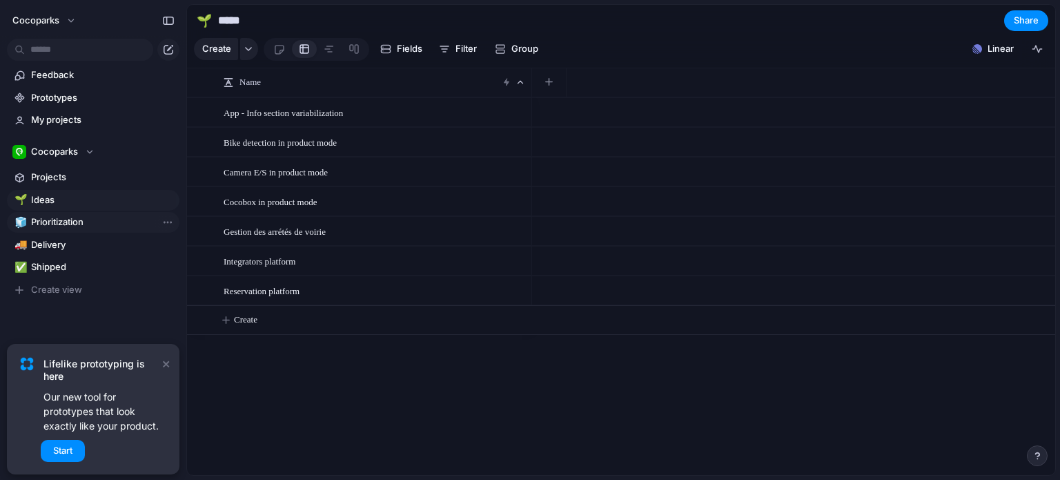
click at [82, 226] on span "Prioritization" at bounding box center [103, 222] width 144 height 14
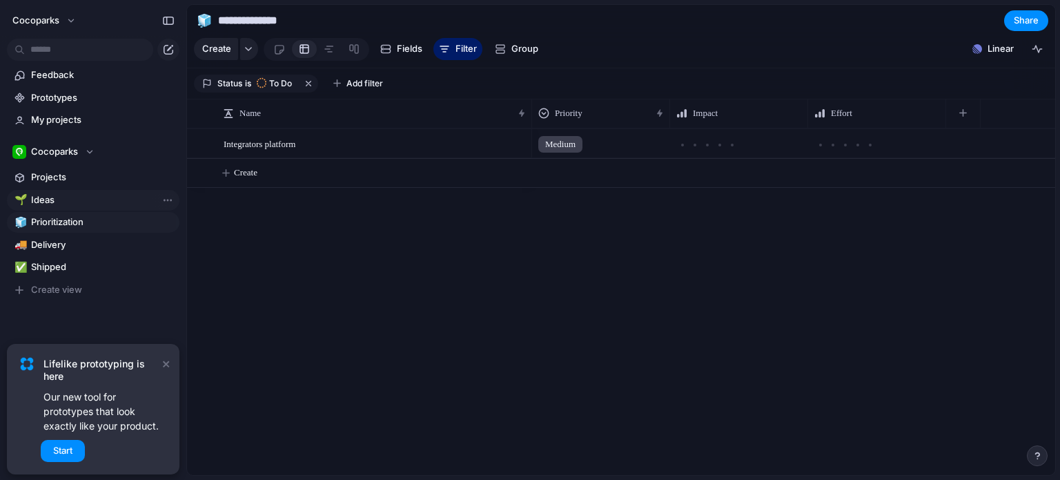
click at [80, 195] on span "Ideas" at bounding box center [103, 200] width 144 height 14
type input "*****"
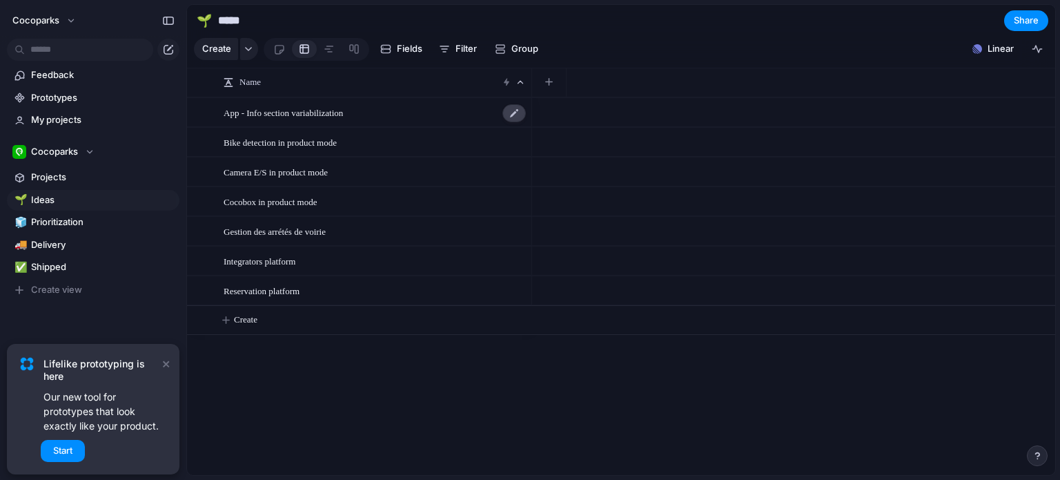
click at [509, 121] on div at bounding box center [513, 113] width 23 height 18
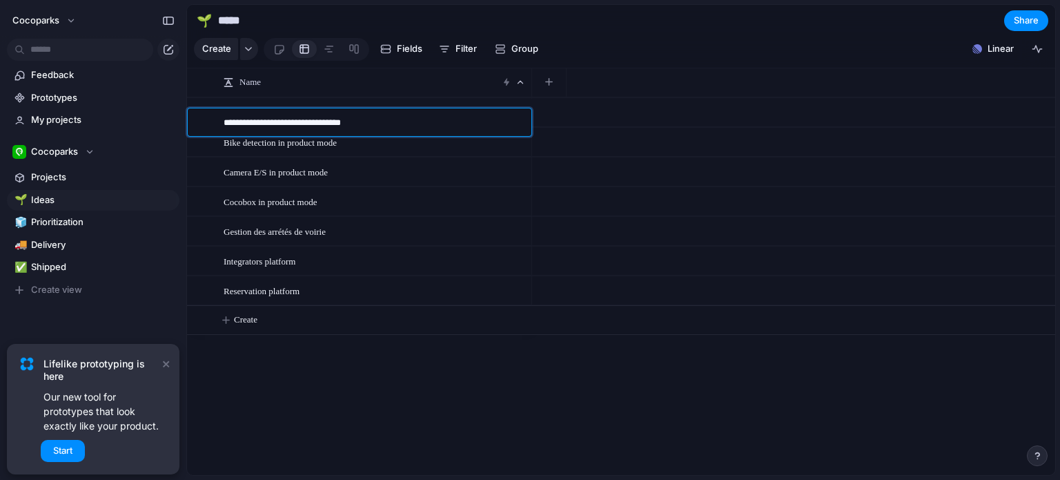
drag, startPoint x: 459, startPoint y: 126, endPoint x: 440, endPoint y: 148, distance: 28.4
click at [456, 128] on textarea "**********" at bounding box center [373, 124] width 298 height 17
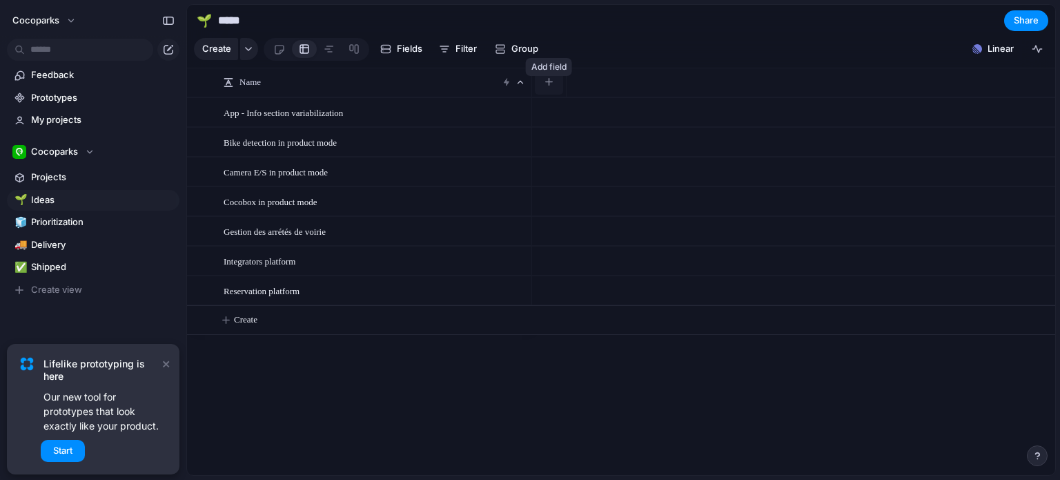
click at [558, 95] on button "button" at bounding box center [549, 82] width 28 height 25
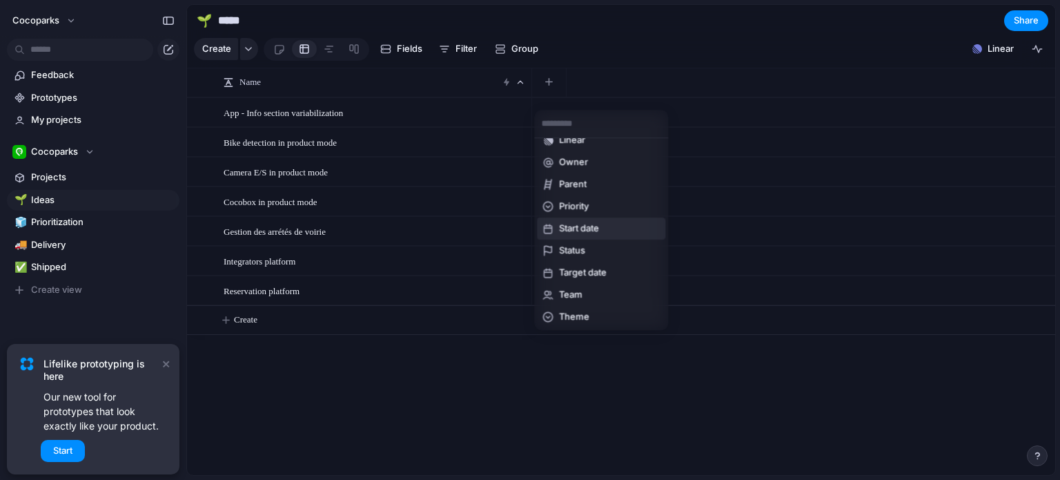
scroll to position [279, 0]
click at [28, 175] on div "Created at Created by Customer Design ready Duplicate Effort Estimate (weeks) F…" at bounding box center [530, 240] width 1060 height 480
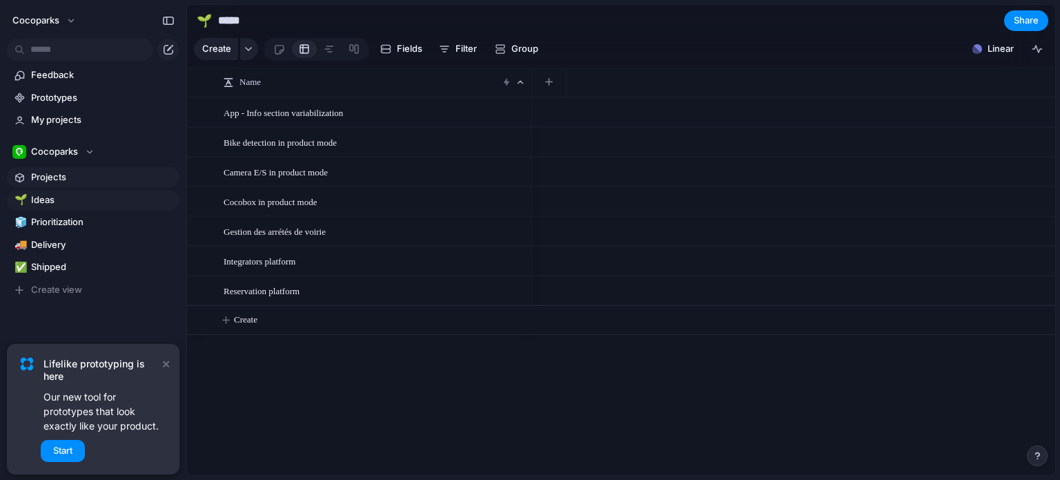
click at [38, 175] on span "Projects" at bounding box center [103, 177] width 144 height 14
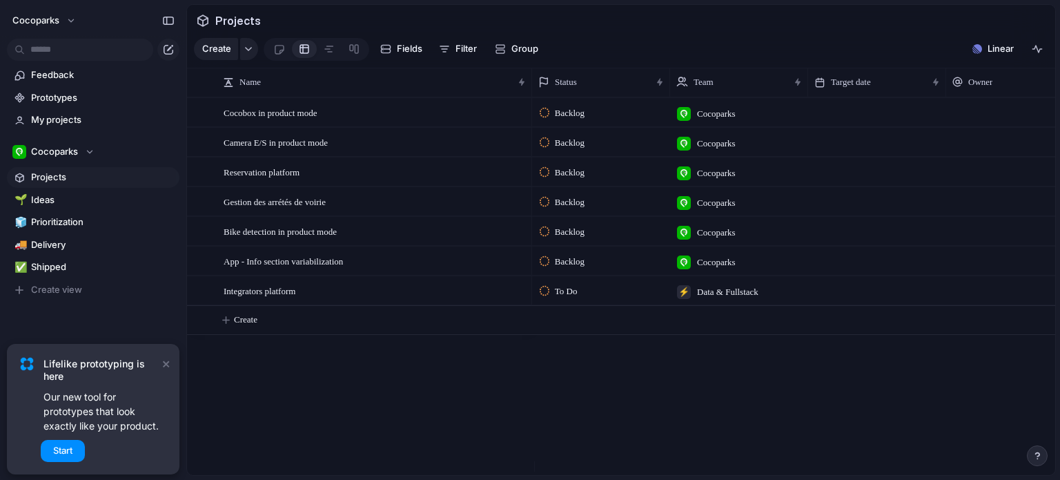
click at [866, 124] on div at bounding box center [877, 112] width 138 height 28
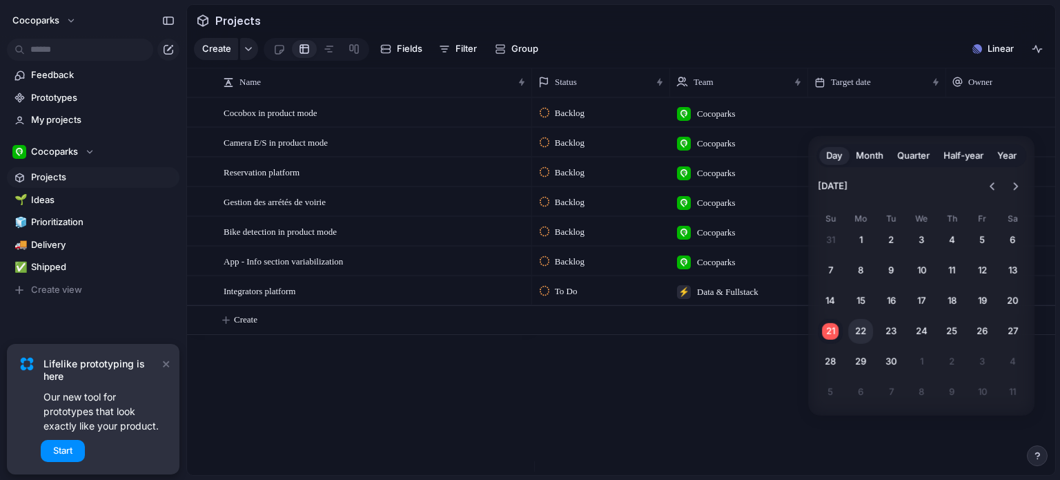
click at [864, 324] on button "22" at bounding box center [860, 331] width 25 height 25
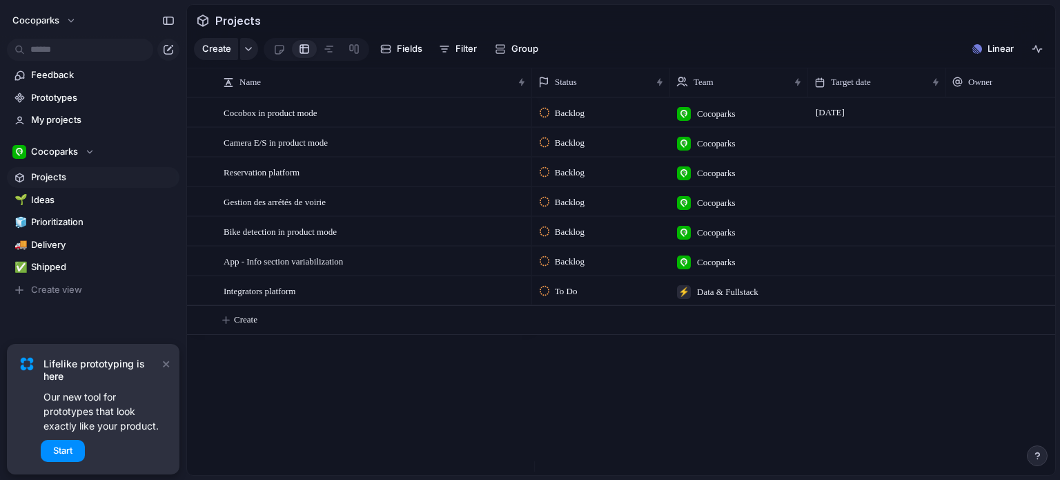
click at [878, 156] on div at bounding box center [877, 142] width 138 height 28
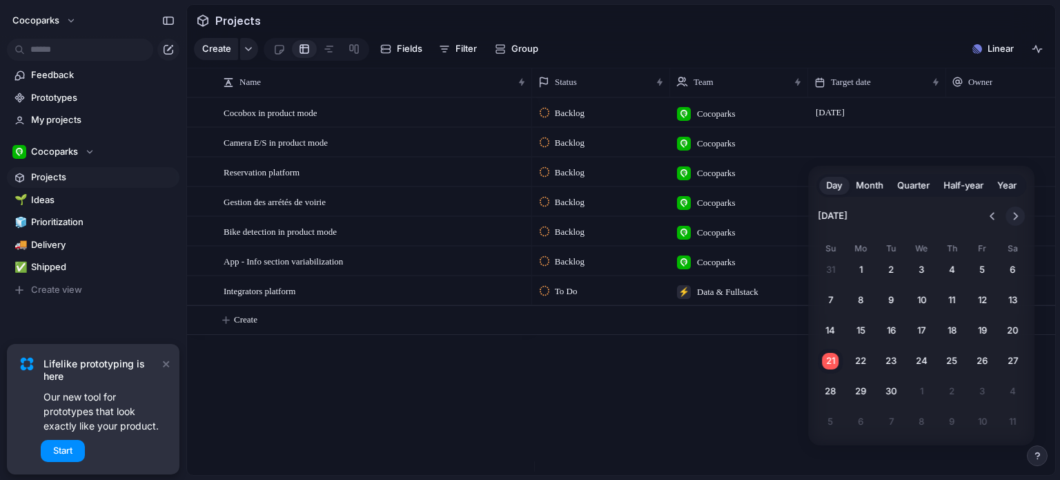
click at [1011, 210] on button "Go to the Next Month" at bounding box center [1015, 215] width 19 height 19
click at [901, 311] on tr "2 3 4 5 6 7 8" at bounding box center [921, 300] width 207 height 25
click at [912, 294] on button "5" at bounding box center [921, 300] width 25 height 25
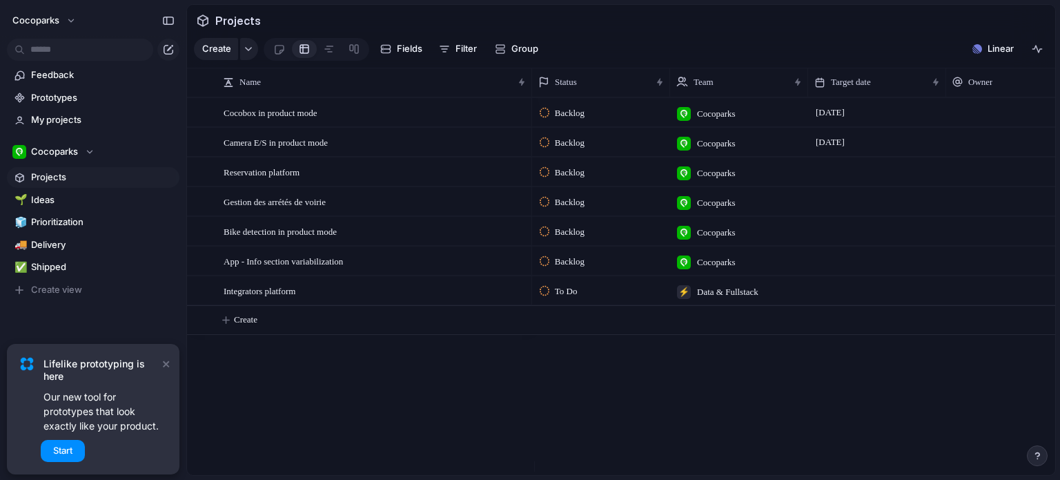
click at [793, 386] on div "Backlog Cocoparks [DATE] Backlog Cocoparks [DATE] Backlog Cocoparks Backlog Coc…" at bounding box center [793, 286] width 523 height 378
click at [964, 118] on div at bounding box center [1015, 112] width 138 height 28
click at [955, 173] on span "[PERSON_NAME]" at bounding box center [984, 178] width 74 height 13
click at [981, 154] on div at bounding box center [1015, 142] width 138 height 28
click at [972, 208] on span "[PERSON_NAME]" at bounding box center [984, 209] width 74 height 14
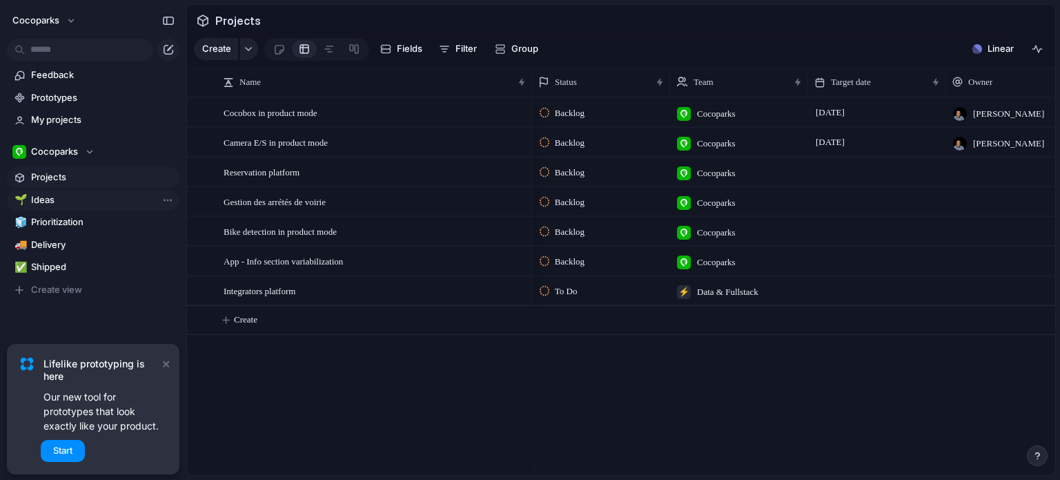
click at [121, 203] on span "Ideas" at bounding box center [103, 200] width 144 height 14
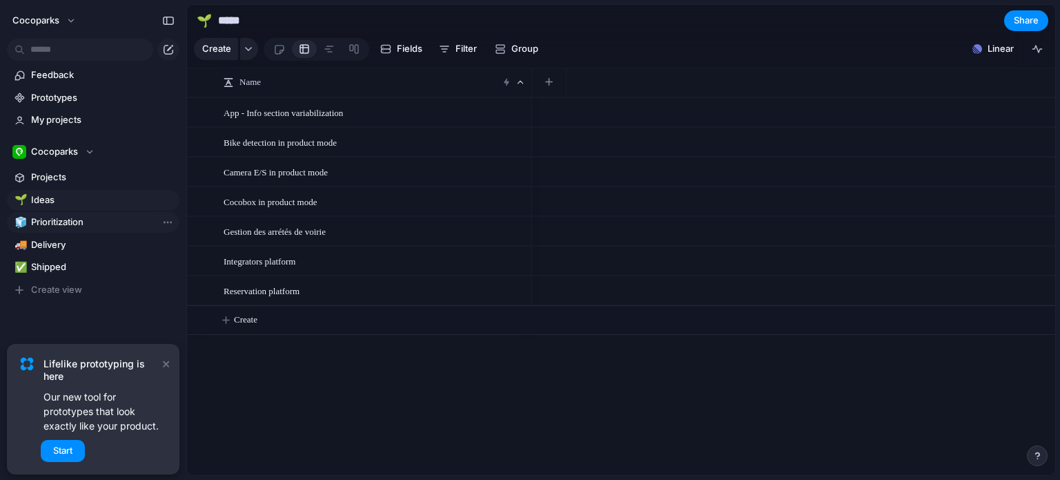
click at [93, 218] on span "Prioritization" at bounding box center [103, 222] width 144 height 14
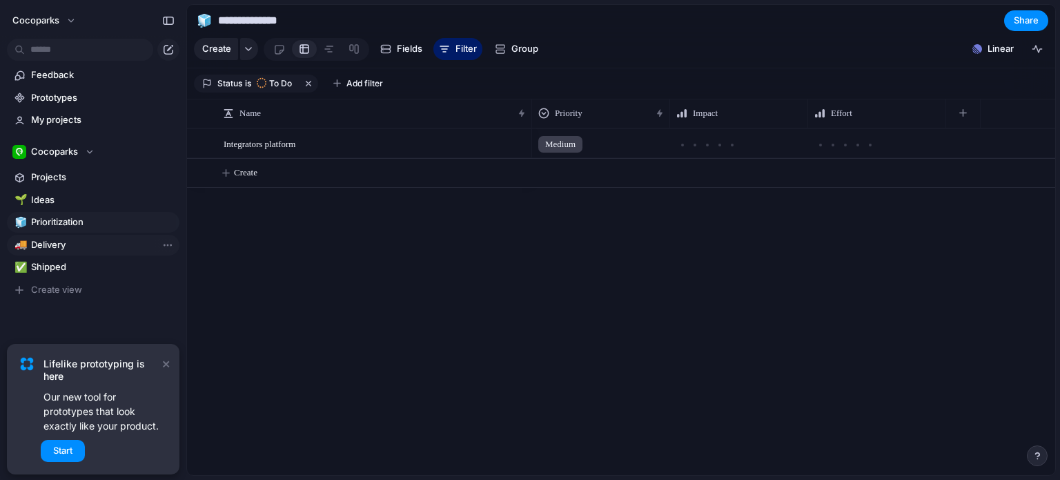
click at [88, 242] on span "Delivery" at bounding box center [103, 245] width 144 height 14
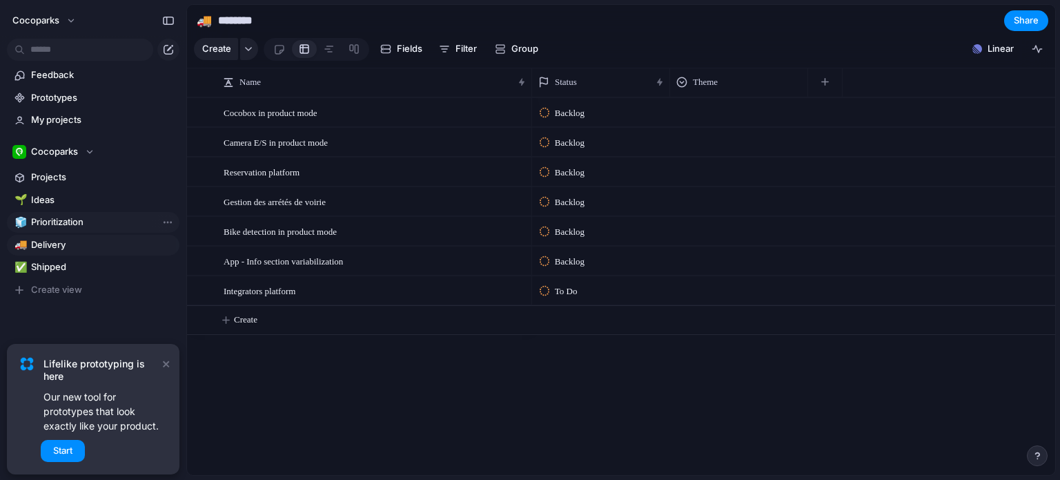
click at [94, 226] on span "Prioritization" at bounding box center [103, 222] width 144 height 14
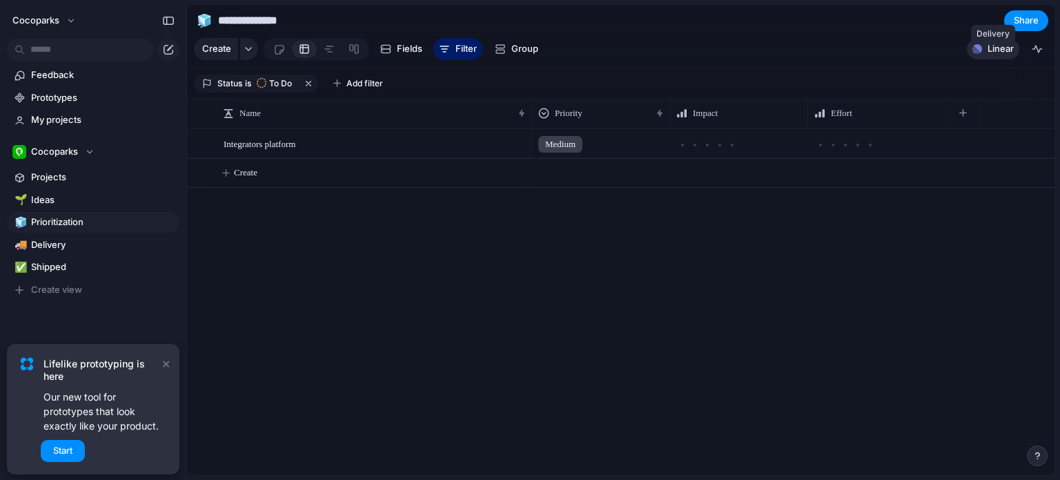
click at [993, 56] on span "Linear" at bounding box center [1001, 49] width 26 height 14
click at [463, 271] on div "Projects 60 Initiatives 0 Add all Finops Add Vehicle change feature integration…" at bounding box center [530, 240] width 1060 height 480
click at [57, 273] on span "Shipped" at bounding box center [103, 267] width 144 height 14
click at [71, 248] on span "Delivery" at bounding box center [103, 245] width 144 height 14
type input "********"
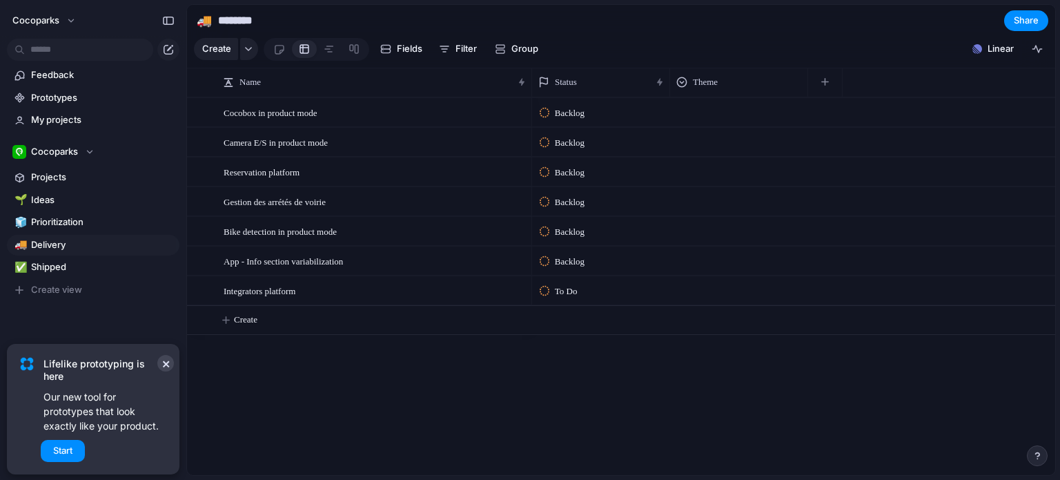
click at [163, 365] on button "×" at bounding box center [165, 363] width 17 height 17
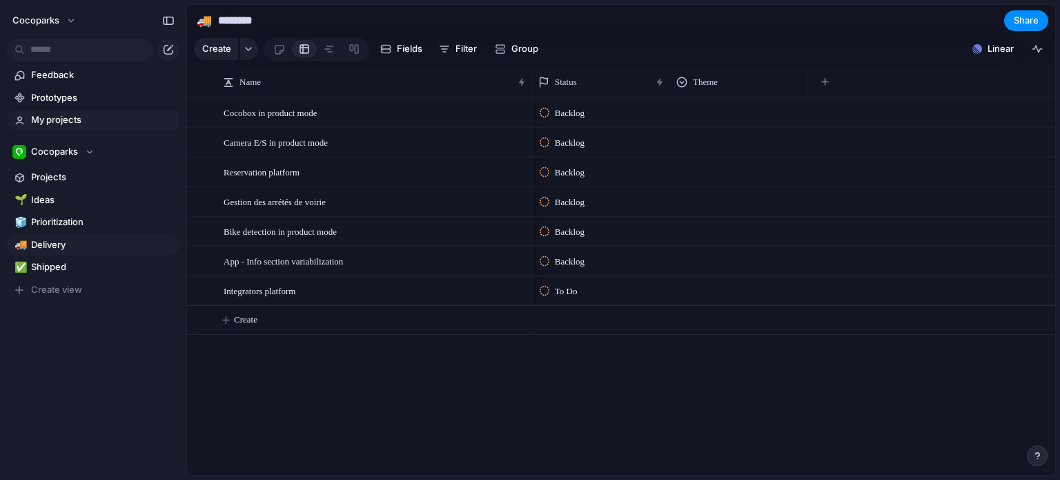
click at [77, 123] on span "My projects" at bounding box center [103, 120] width 144 height 14
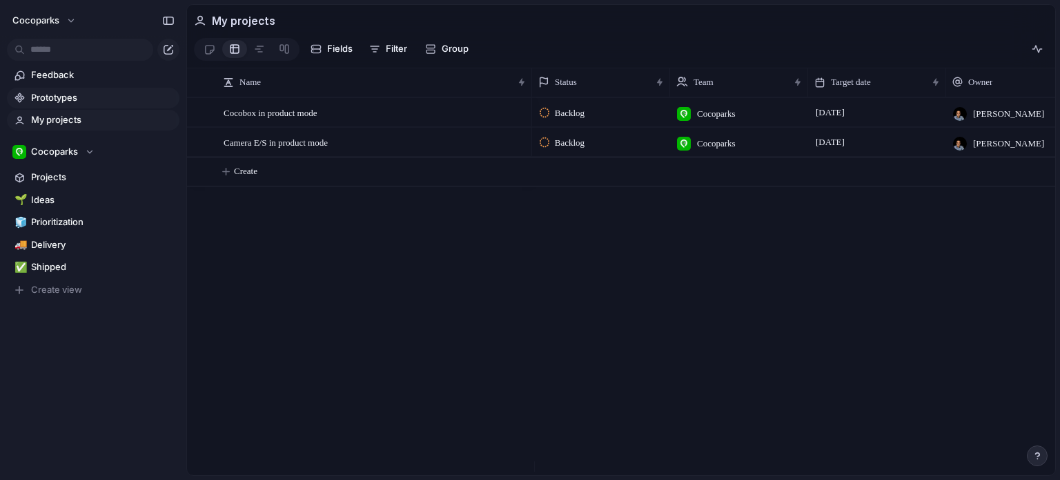
click at [92, 106] on link "Prototypes" at bounding box center [93, 98] width 173 height 21
click at [61, 82] on link "Feedback" at bounding box center [93, 75] width 173 height 21
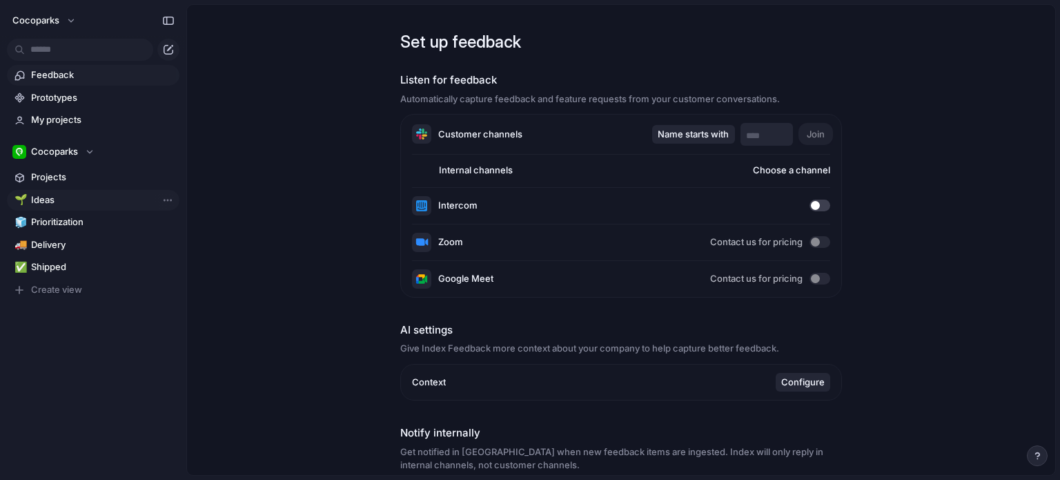
click at [43, 202] on span "Ideas" at bounding box center [103, 200] width 144 height 14
